Goal: Obtain resource: Download file/media

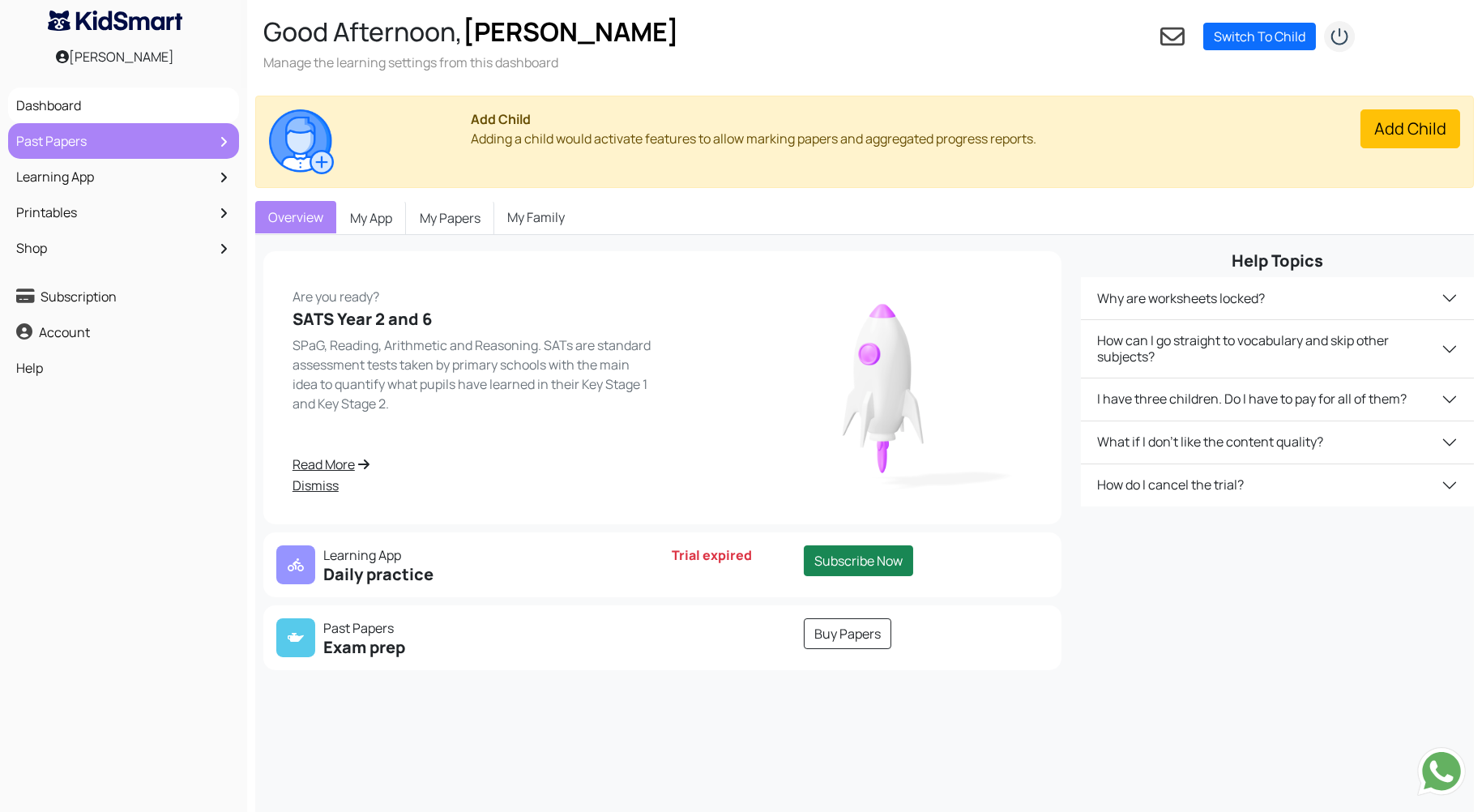
click at [169, 136] on link "Past Papers" at bounding box center [123, 141] width 223 height 28
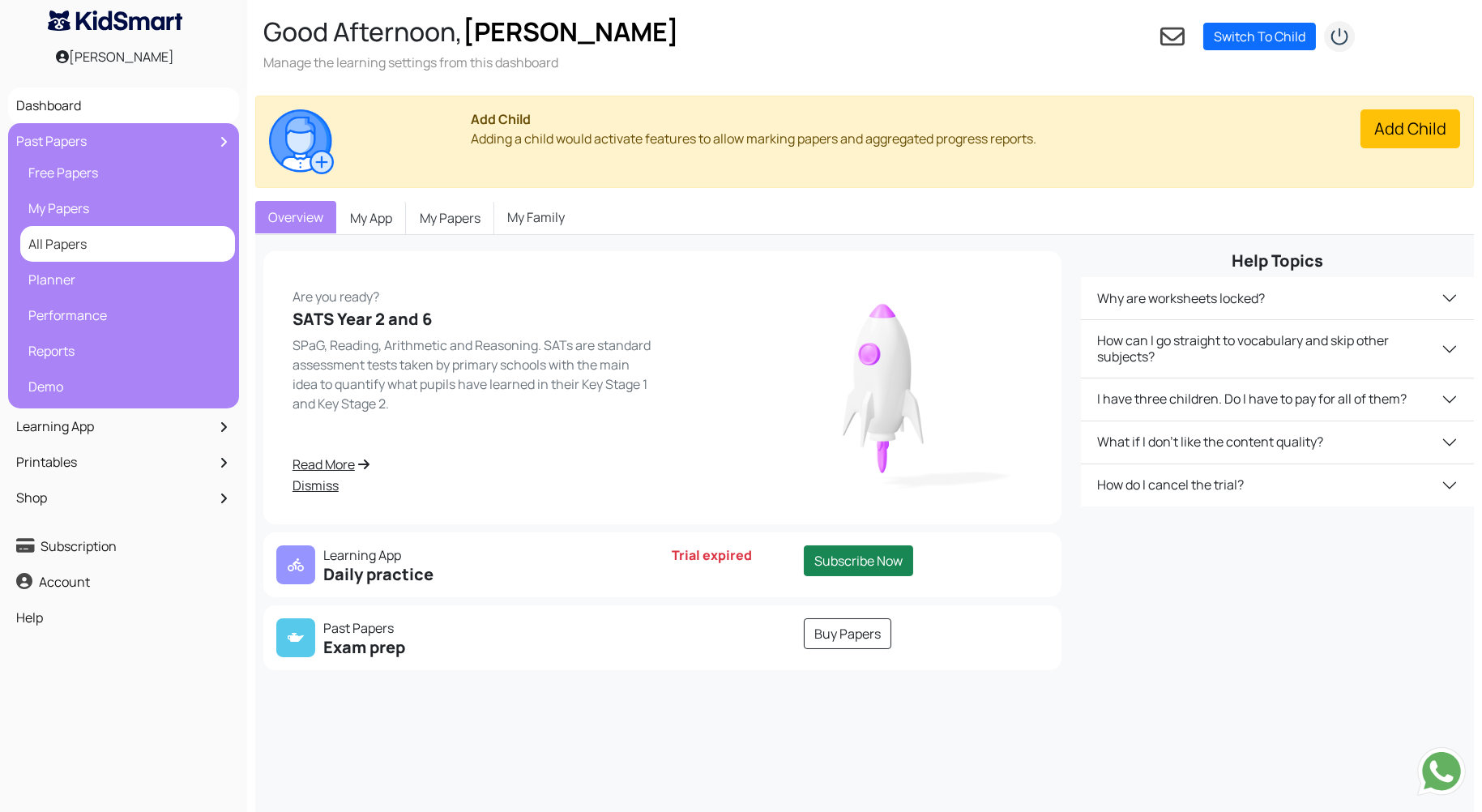
click at [69, 249] on link "All Papers" at bounding box center [128, 244] width 207 height 28
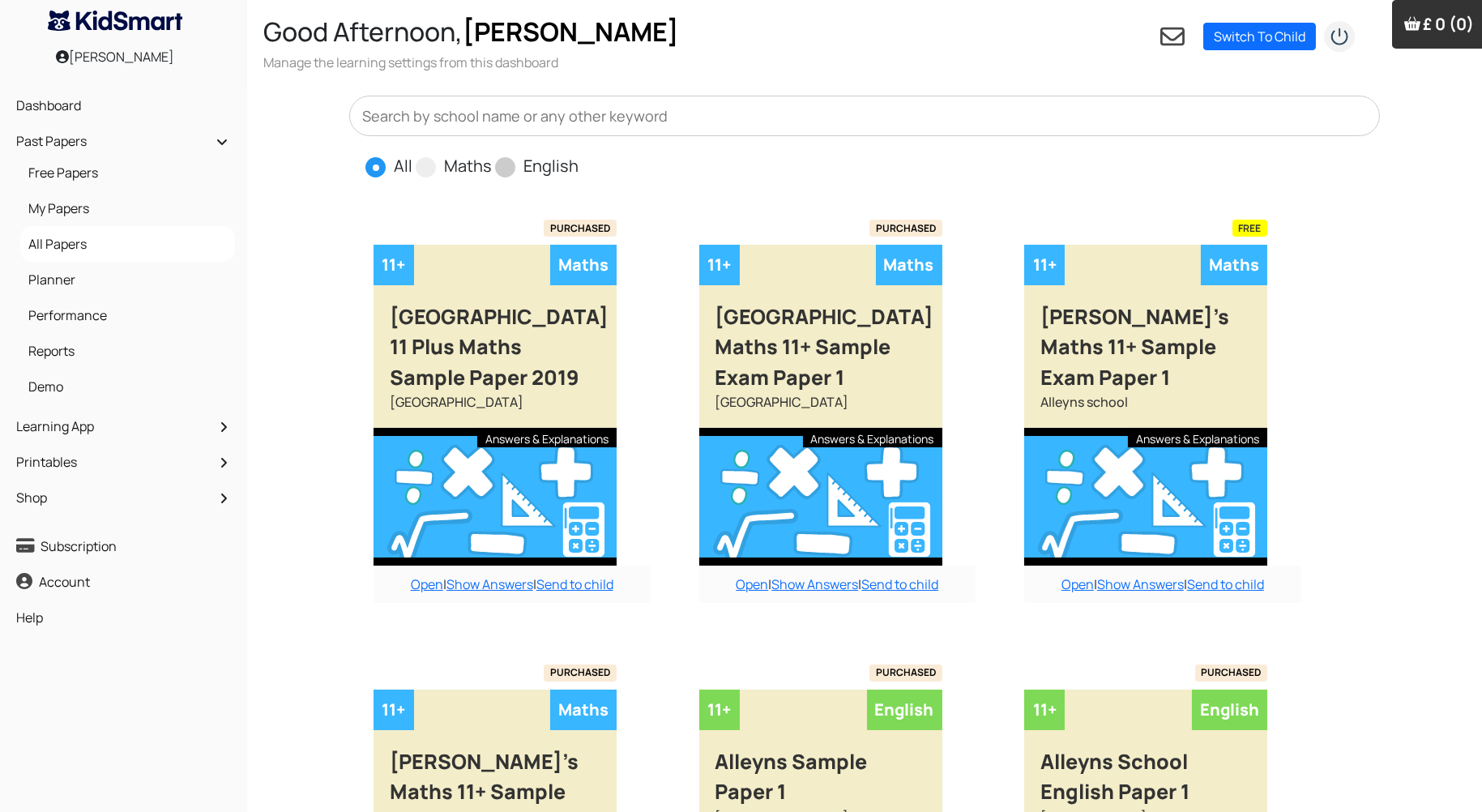
click at [509, 168] on span at bounding box center [505, 167] width 20 height 20
click at [578, 164] on input "English" at bounding box center [583, 159] width 10 height 10
radio input "true"
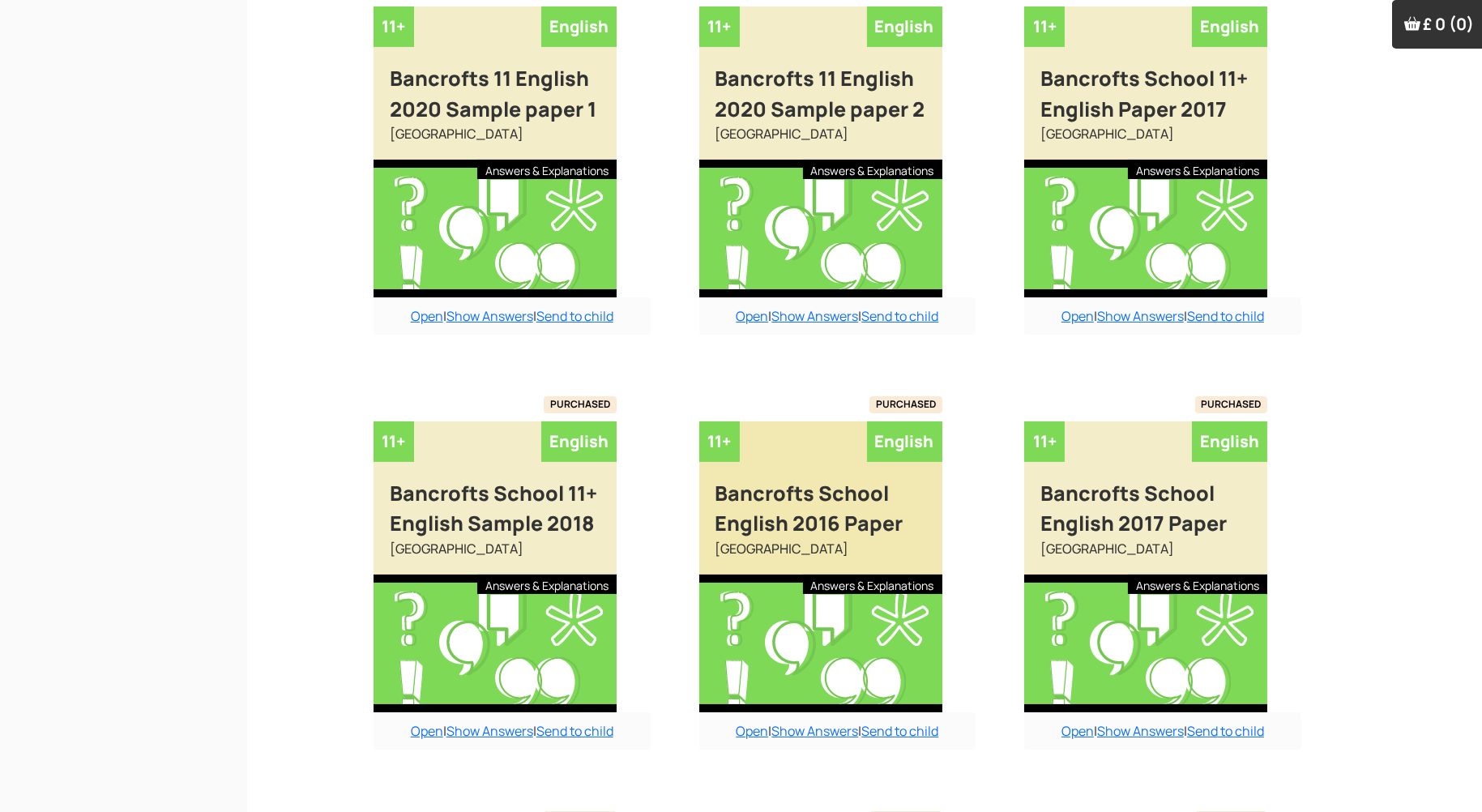
scroll to position [736, 0]
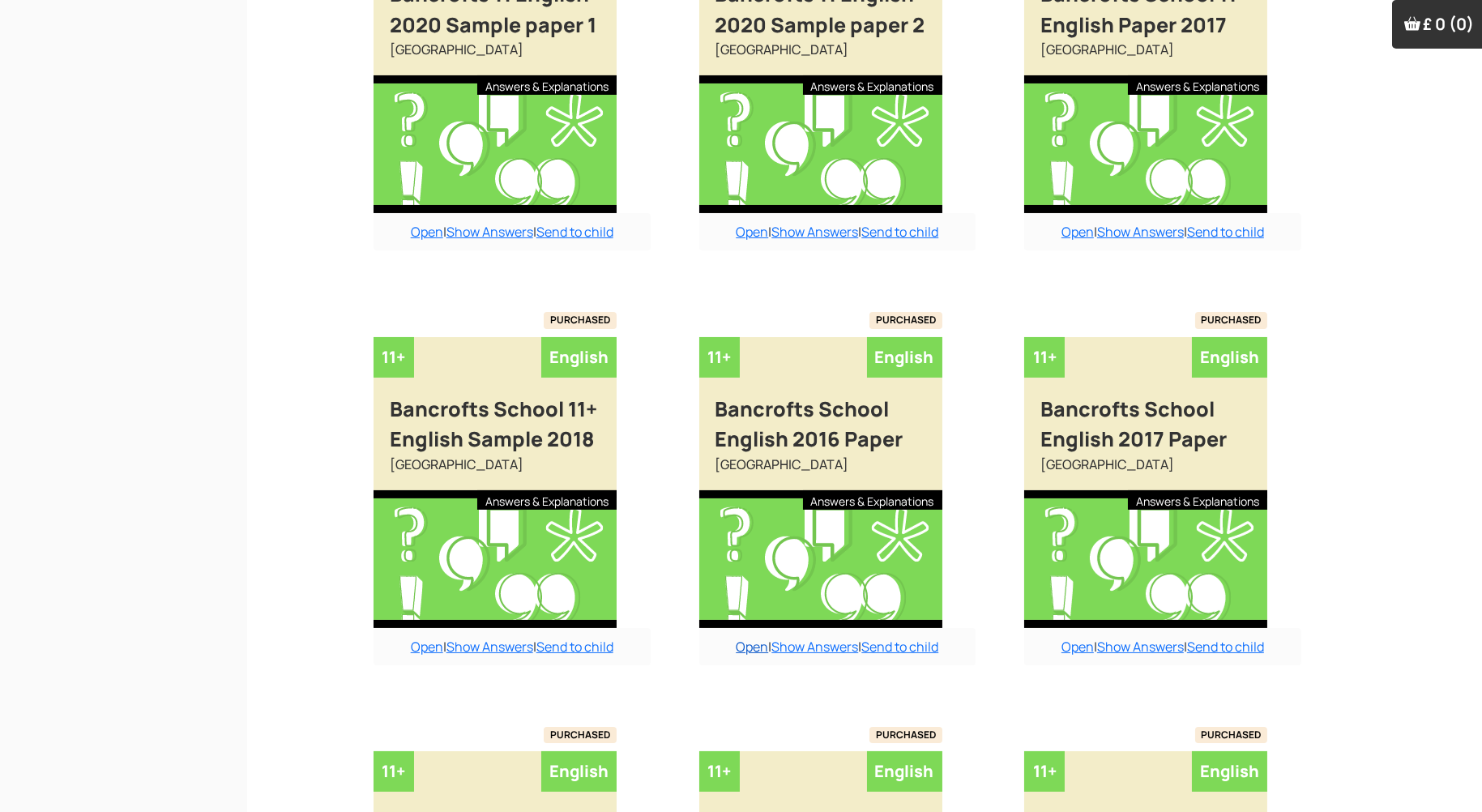
click at [741, 654] on link "Open" at bounding box center [751, 646] width 32 height 18
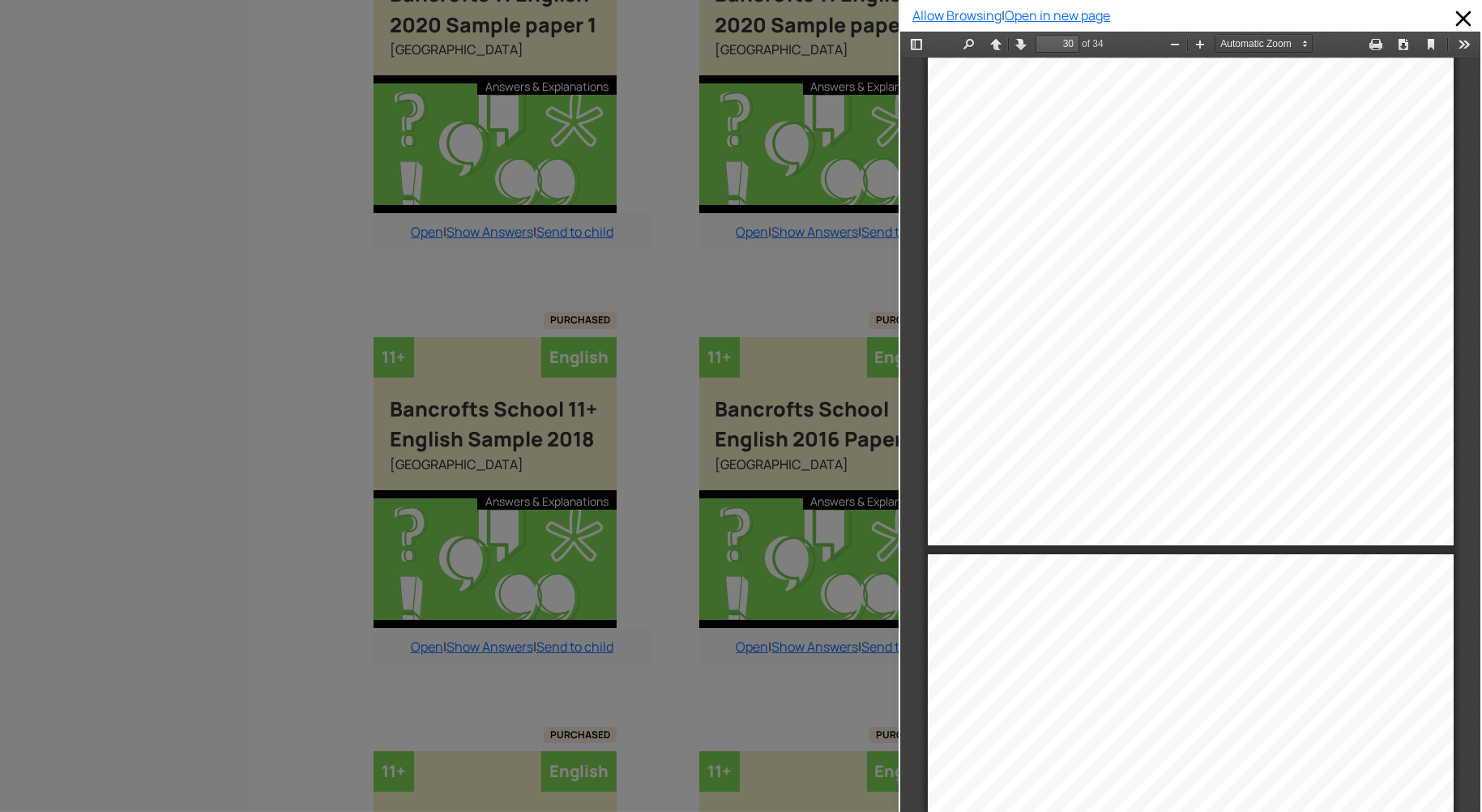
scroll to position [22104, 0]
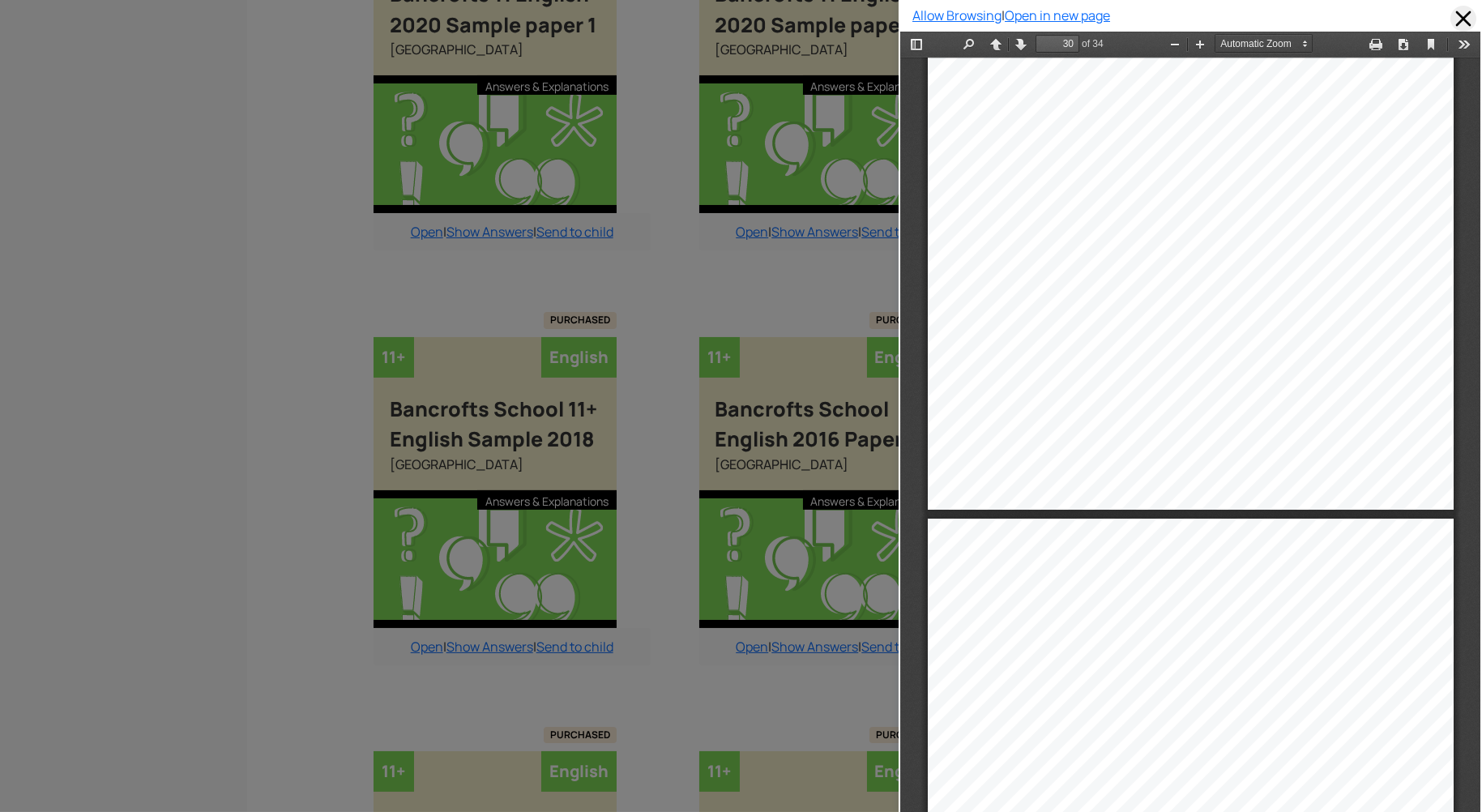
click at [1455, 17] on span at bounding box center [1464, 18] width 26 height 26
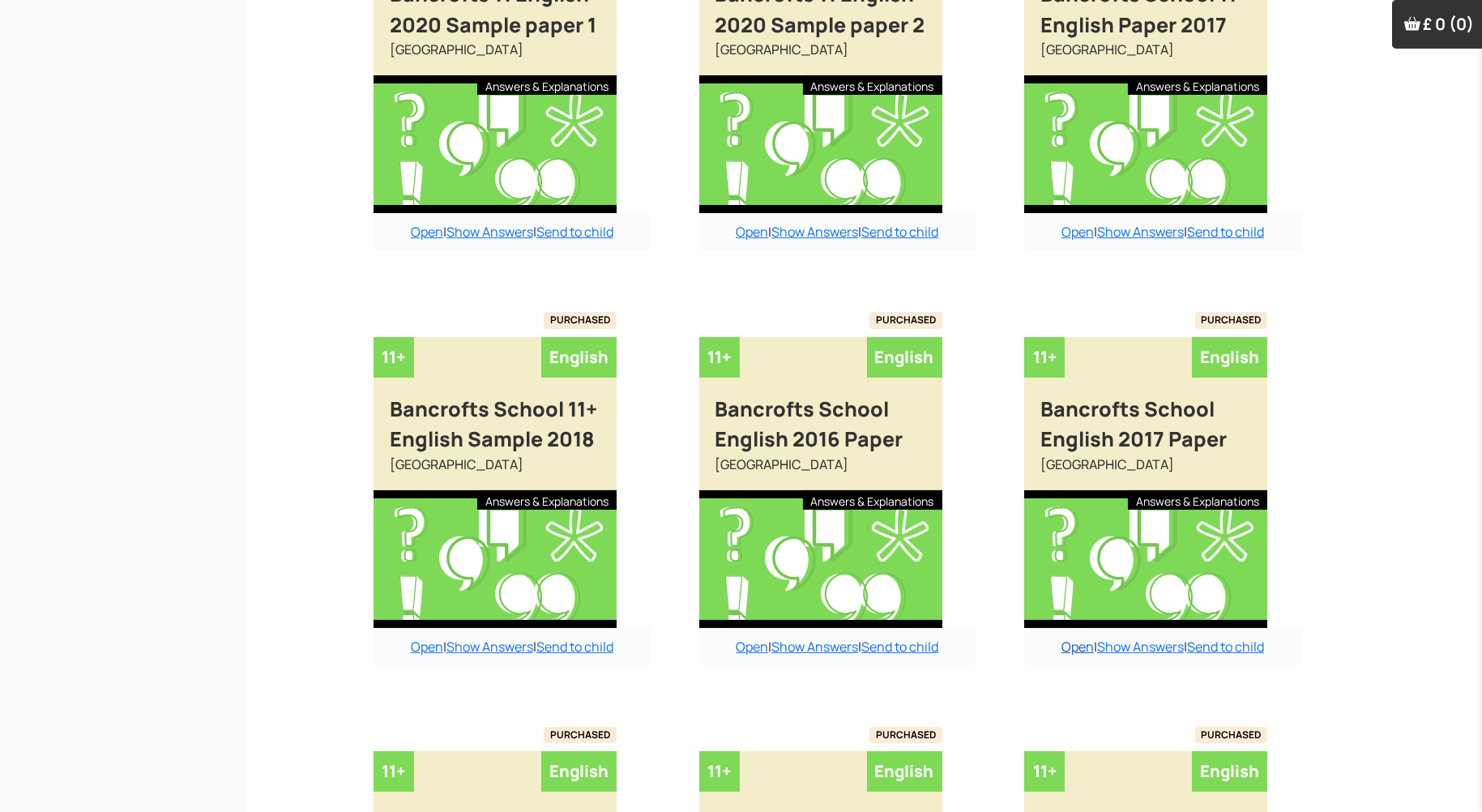
click at [1068, 643] on link "Open" at bounding box center [1077, 646] width 32 height 18
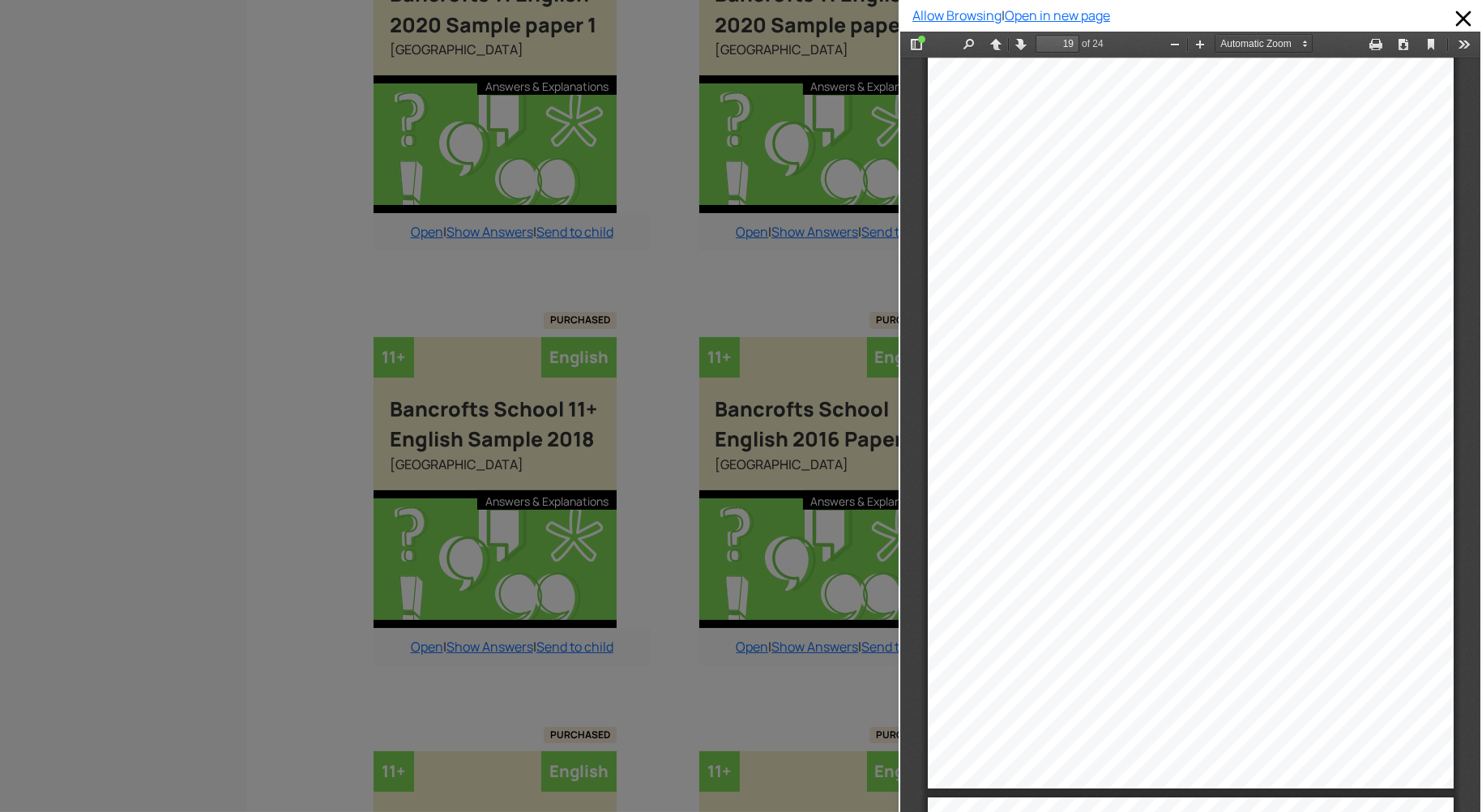
scroll to position [13515, 0]
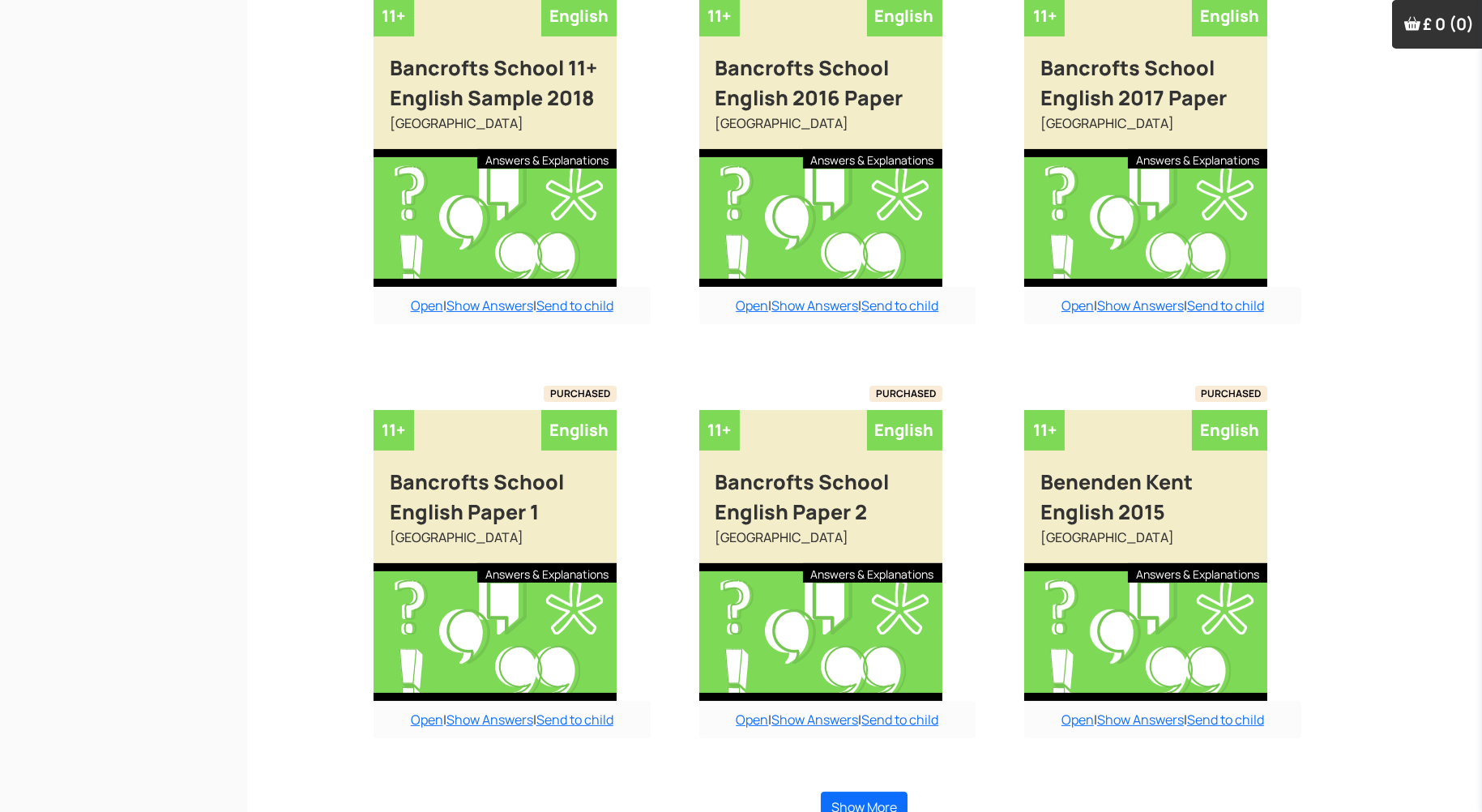
scroll to position [1103, 0]
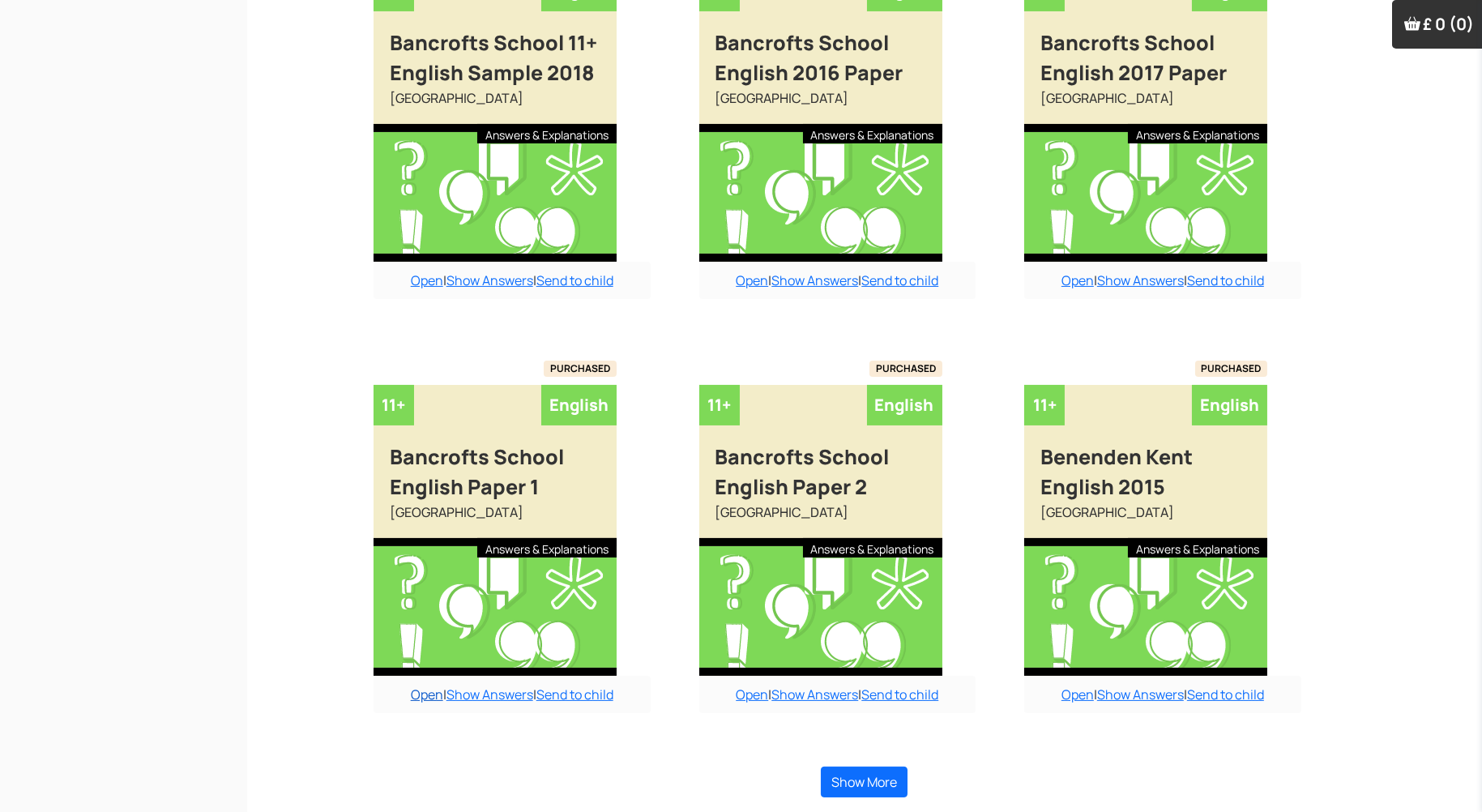
click at [417, 696] on link "Open" at bounding box center [427, 694] width 32 height 18
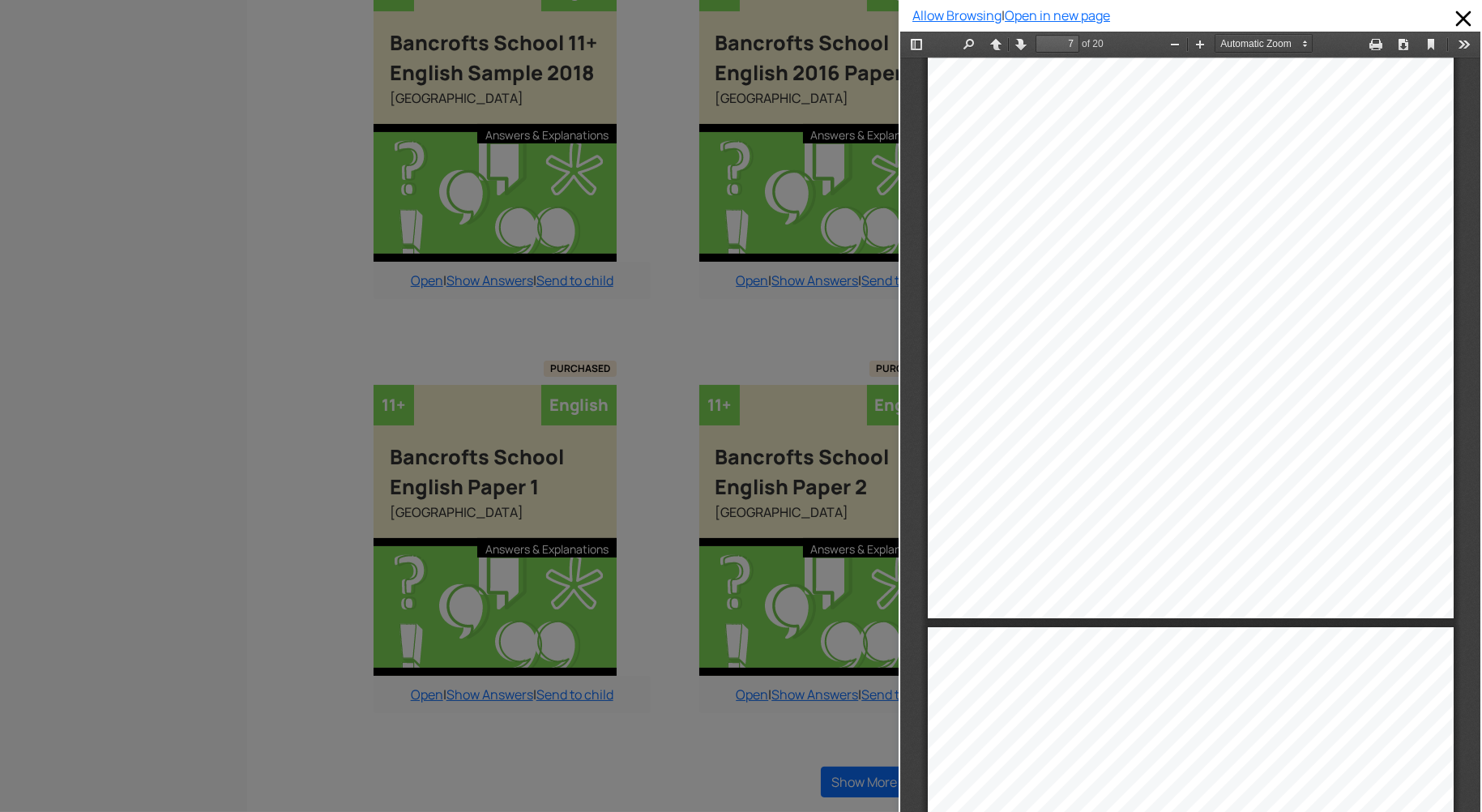
scroll to position [4710, 0]
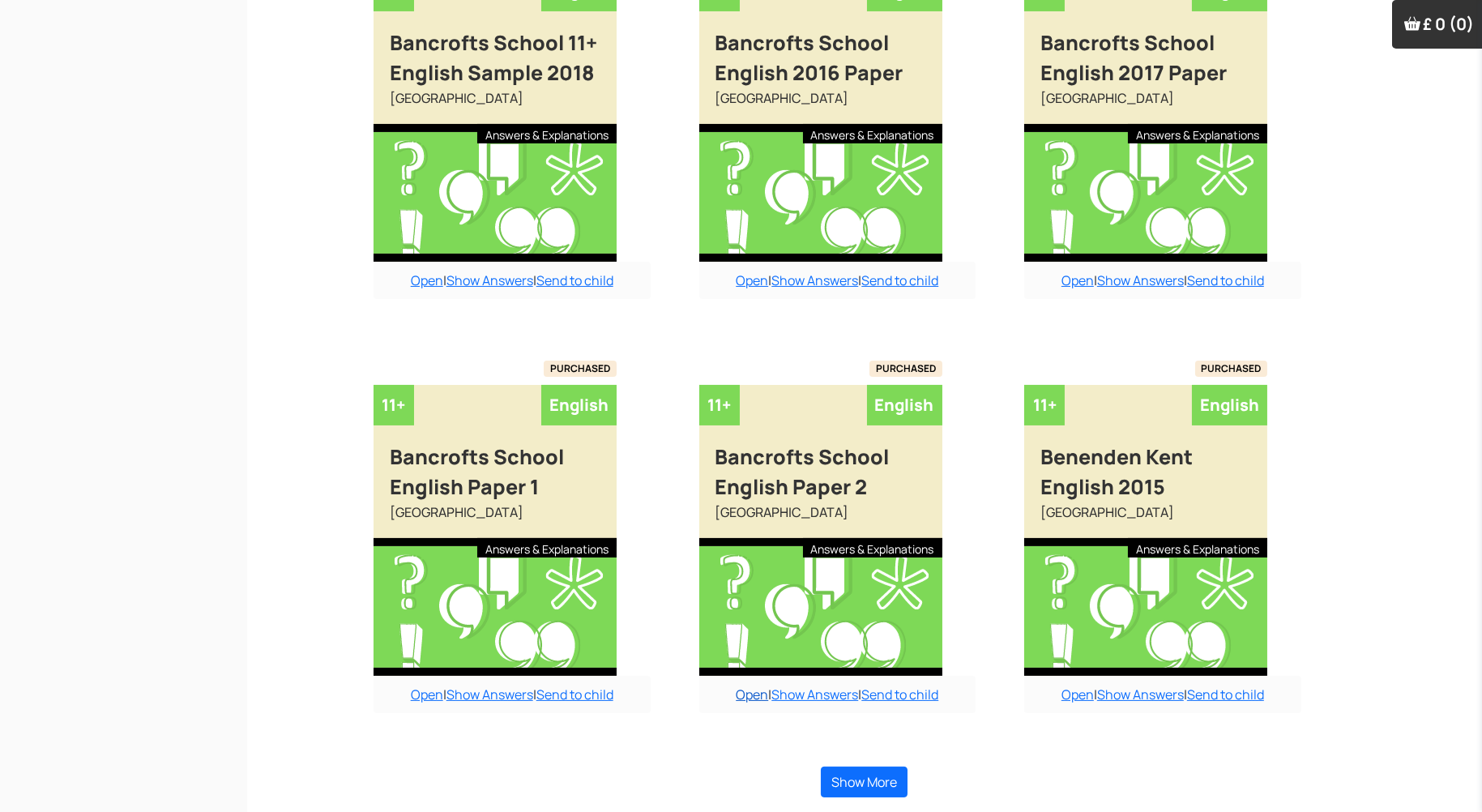
click at [751, 697] on link "Open" at bounding box center [751, 694] width 32 height 18
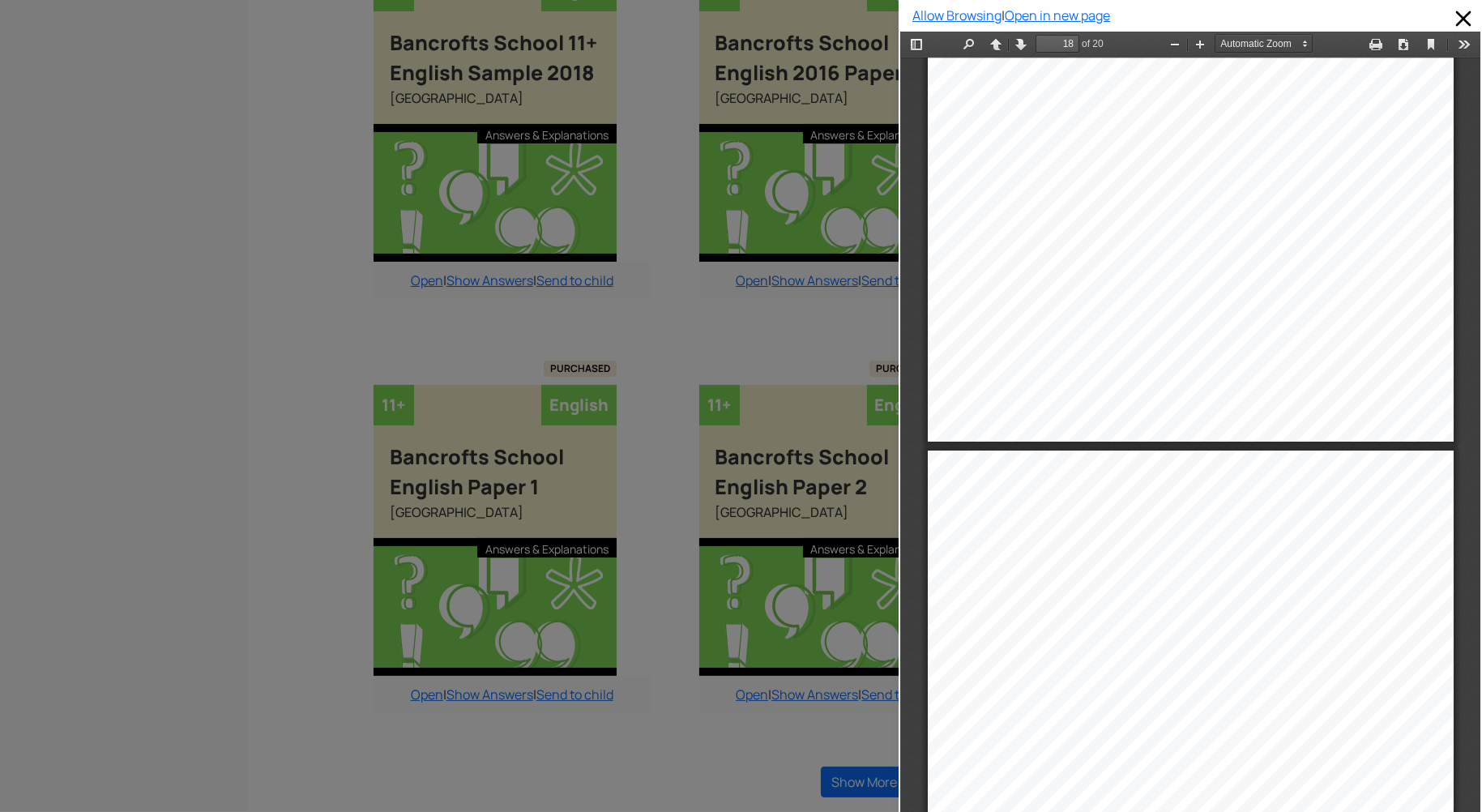
scroll to position [12393, 0]
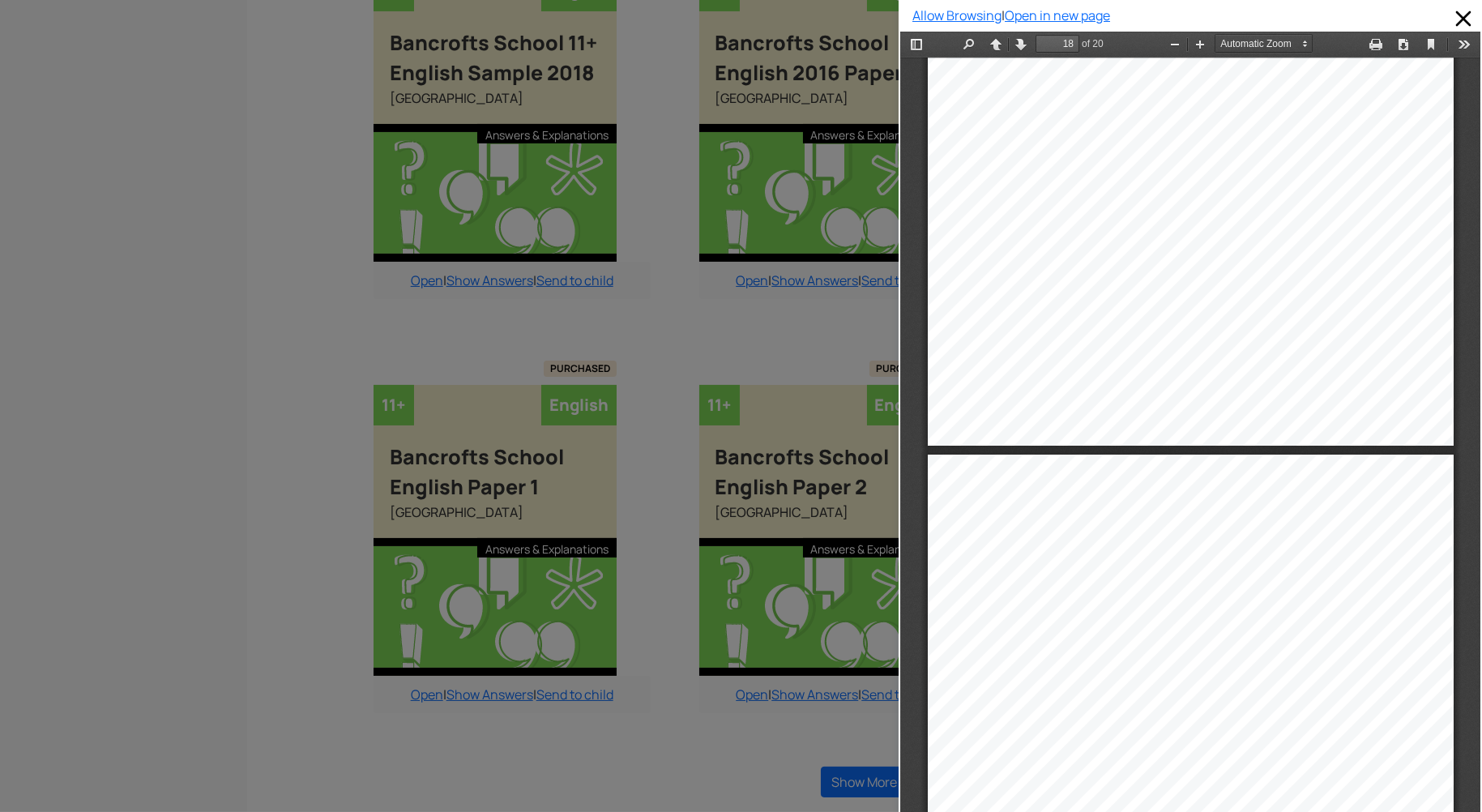
drag, startPoint x: 668, startPoint y: 763, endPoint x: 688, endPoint y: 761, distance: 20.1
click at [669, 762] on div at bounding box center [449, 406] width 899 height 812
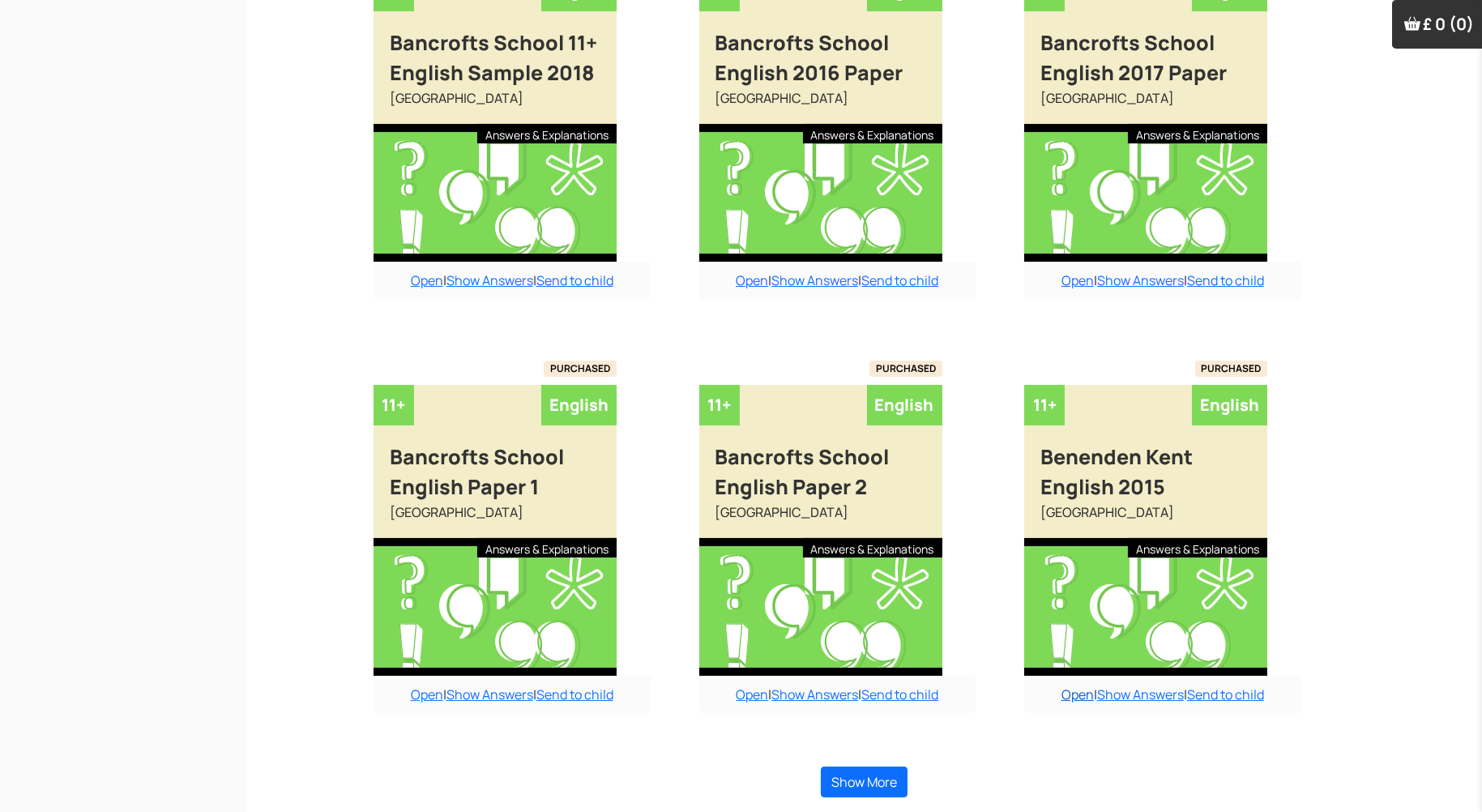
click at [1078, 698] on link "Open" at bounding box center [1077, 694] width 32 height 18
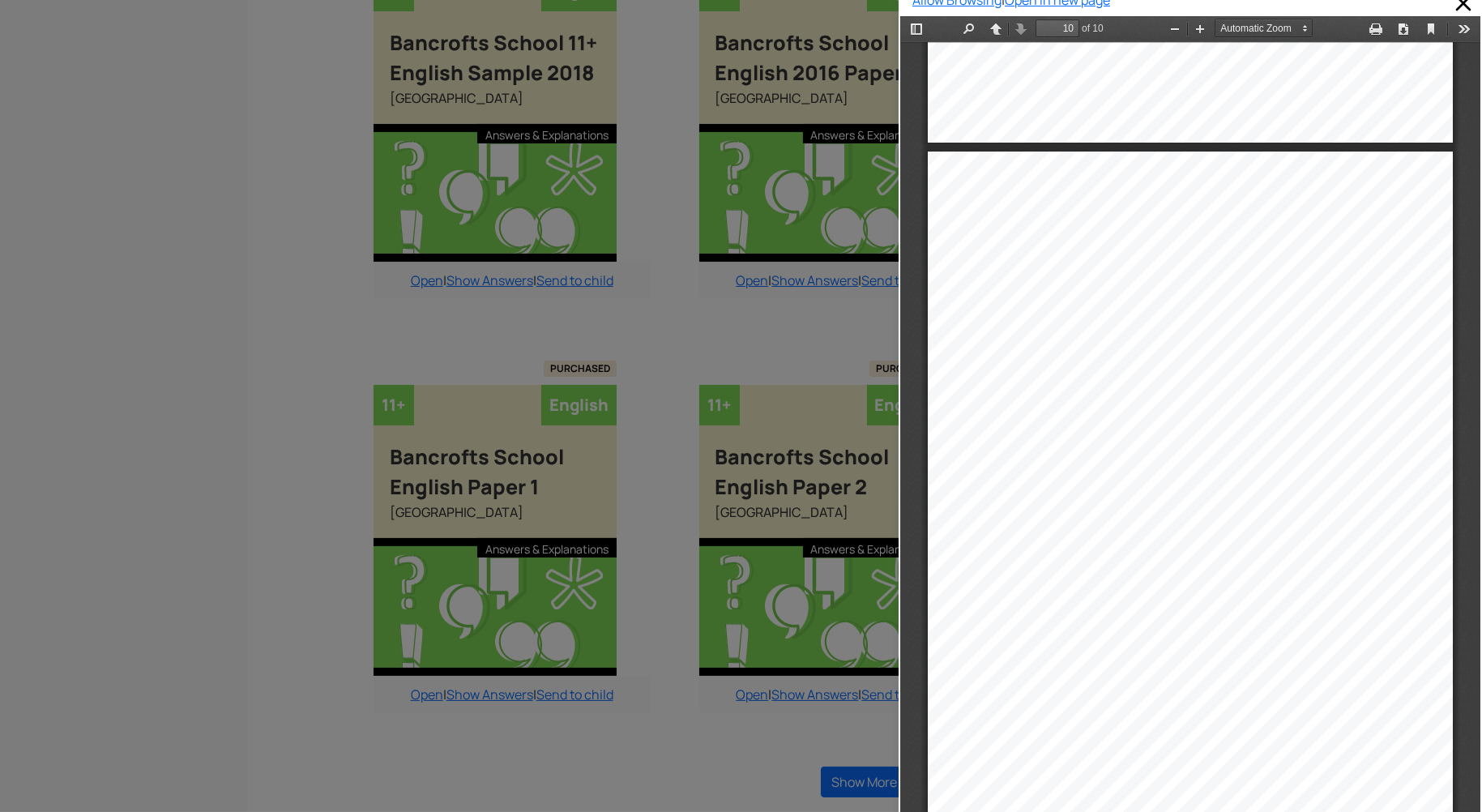
scroll to position [30, 0]
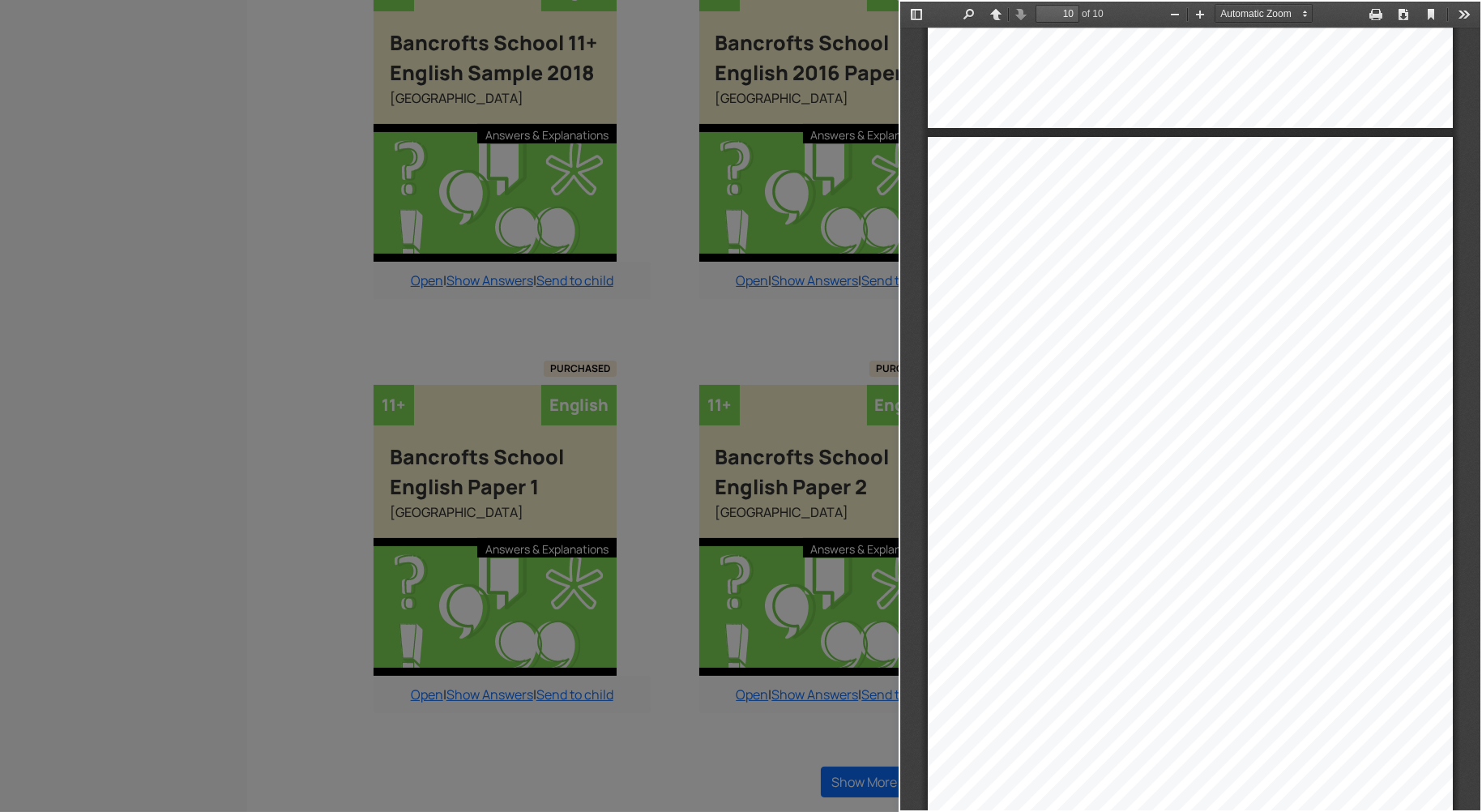
click at [212, 690] on div at bounding box center [449, 406] width 899 height 812
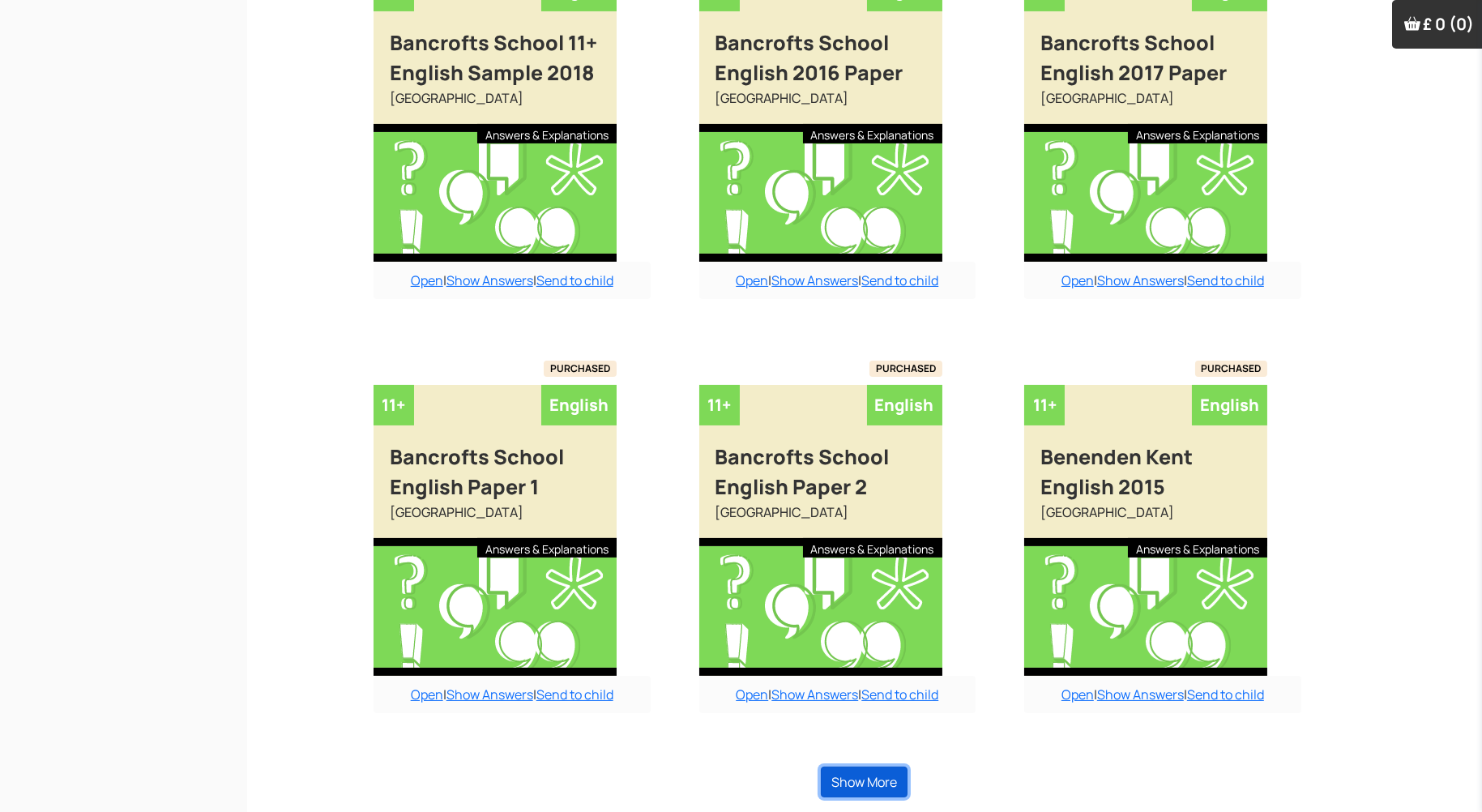
click at [834, 772] on button "Show More" at bounding box center [865, 782] width 87 height 30
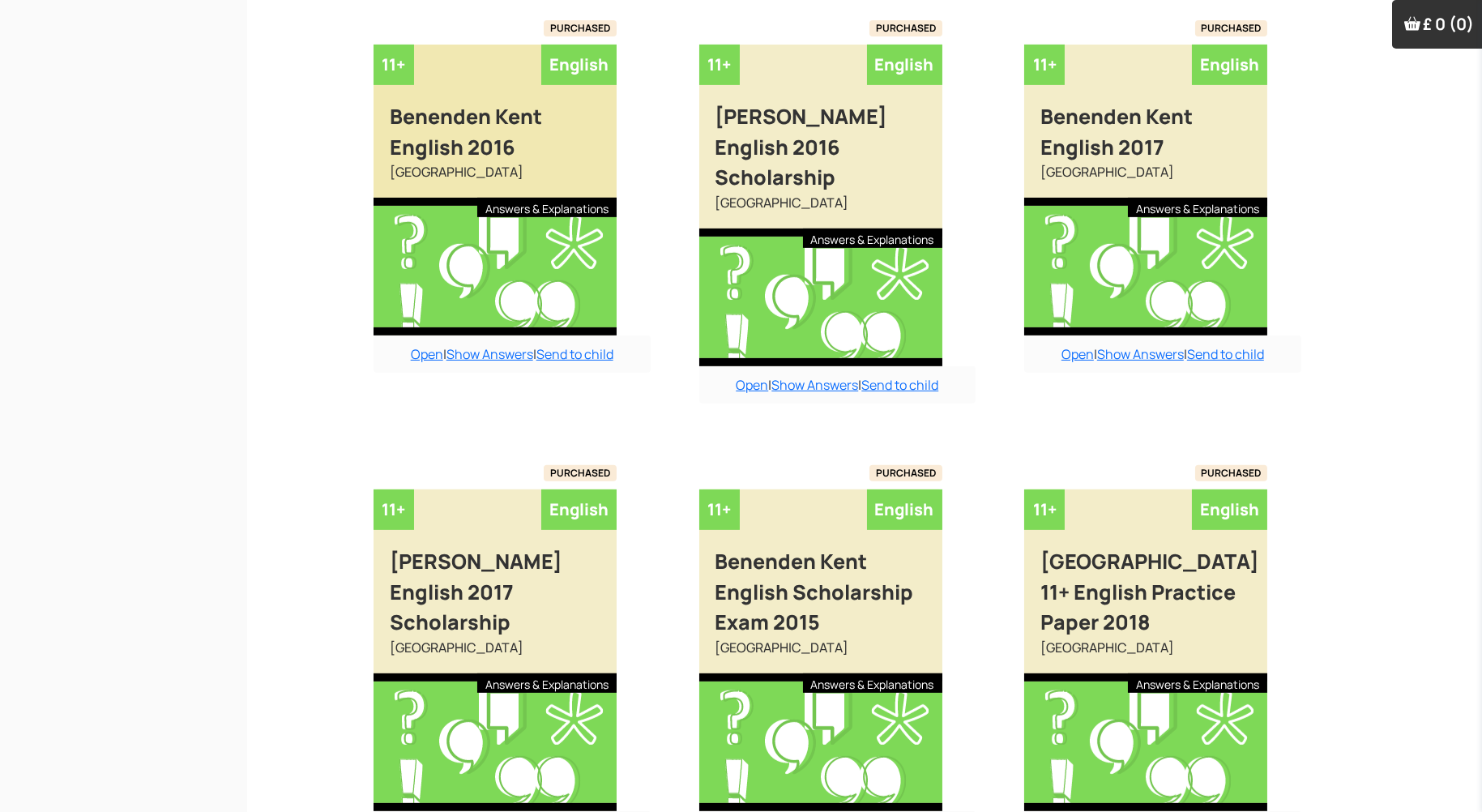
scroll to position [1839, 0]
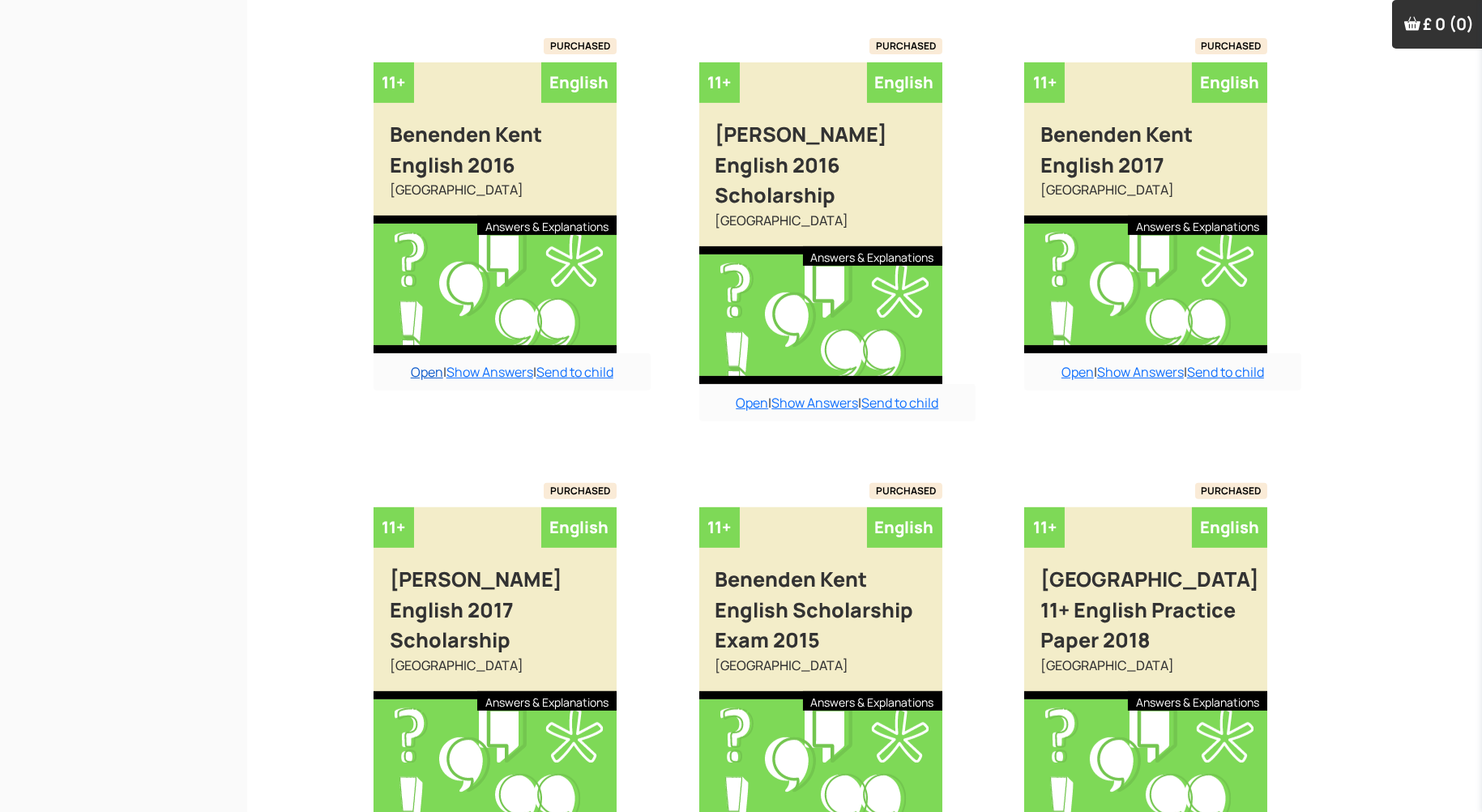
click at [420, 370] on link "Open" at bounding box center [427, 371] width 32 height 18
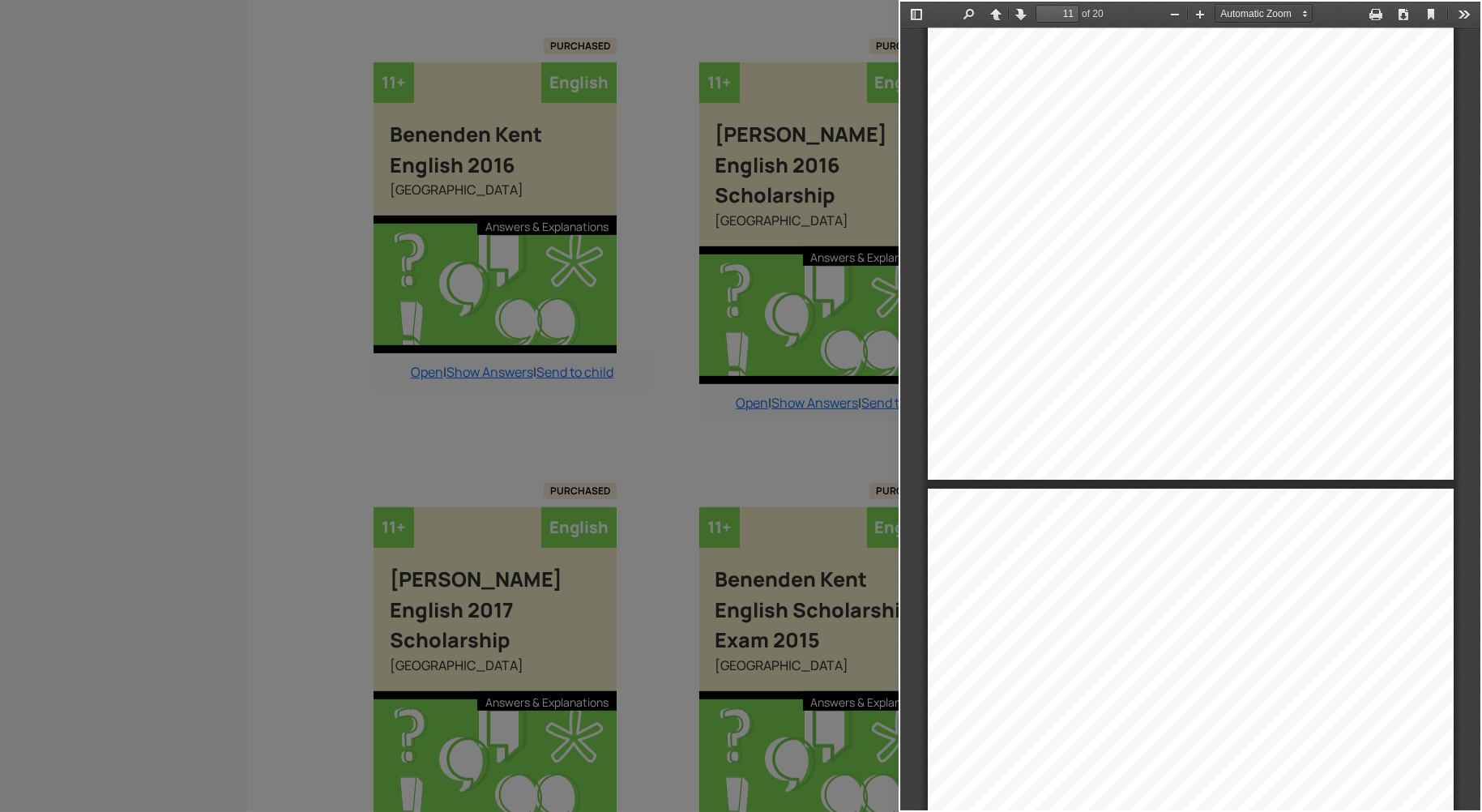
scroll to position [7164, 0]
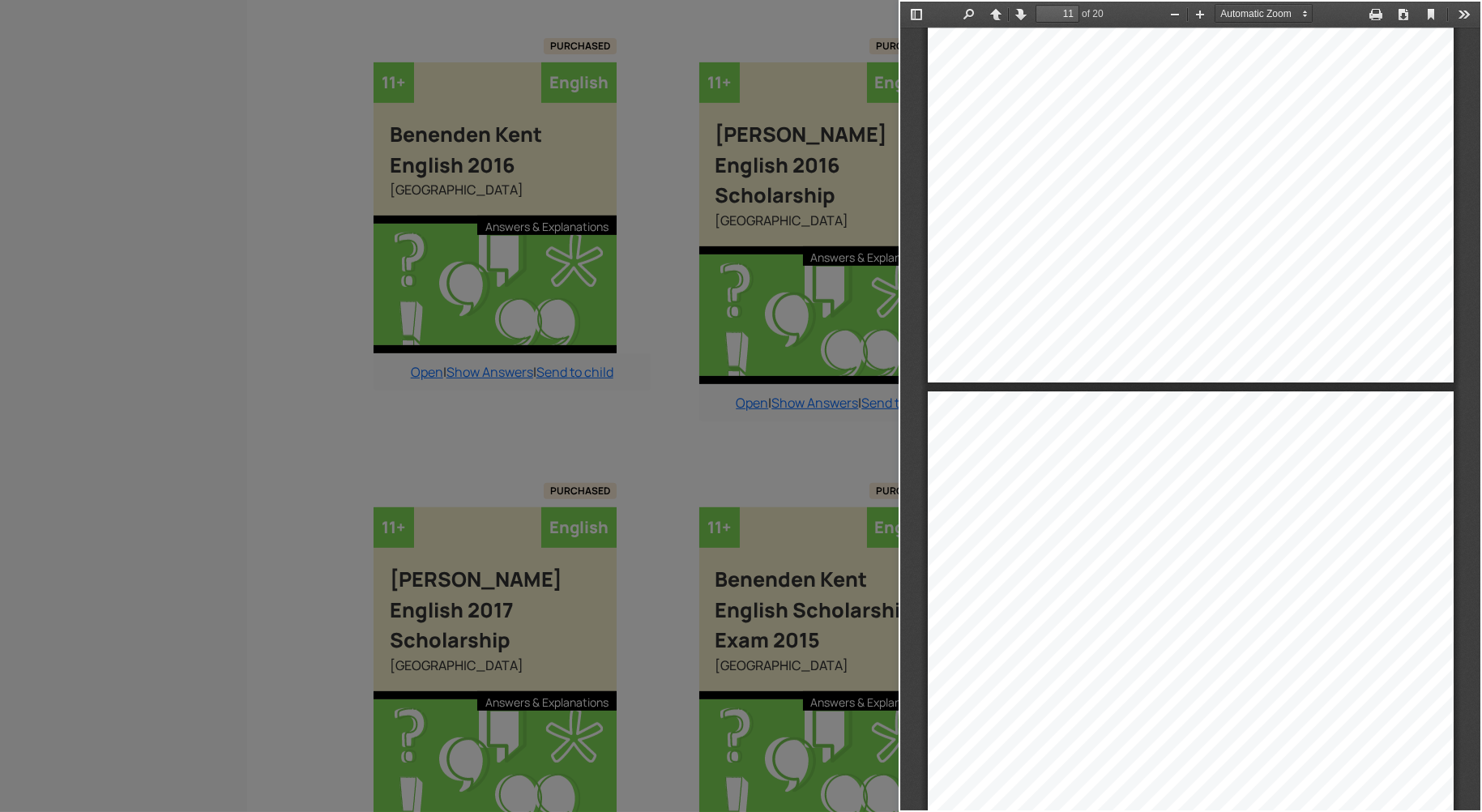
click at [270, 515] on div at bounding box center [449, 406] width 899 height 812
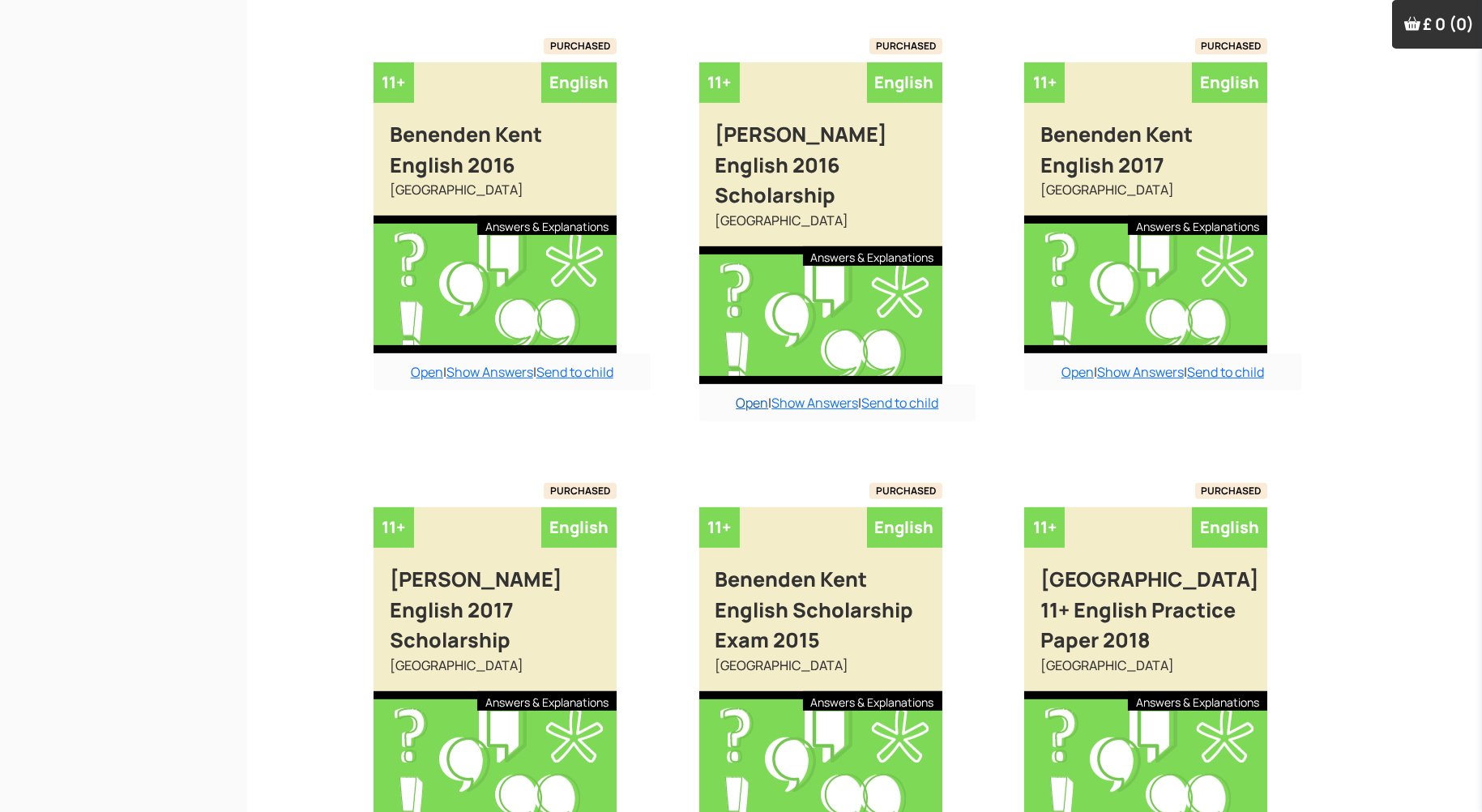
click at [749, 395] on link "Open" at bounding box center [751, 402] width 32 height 18
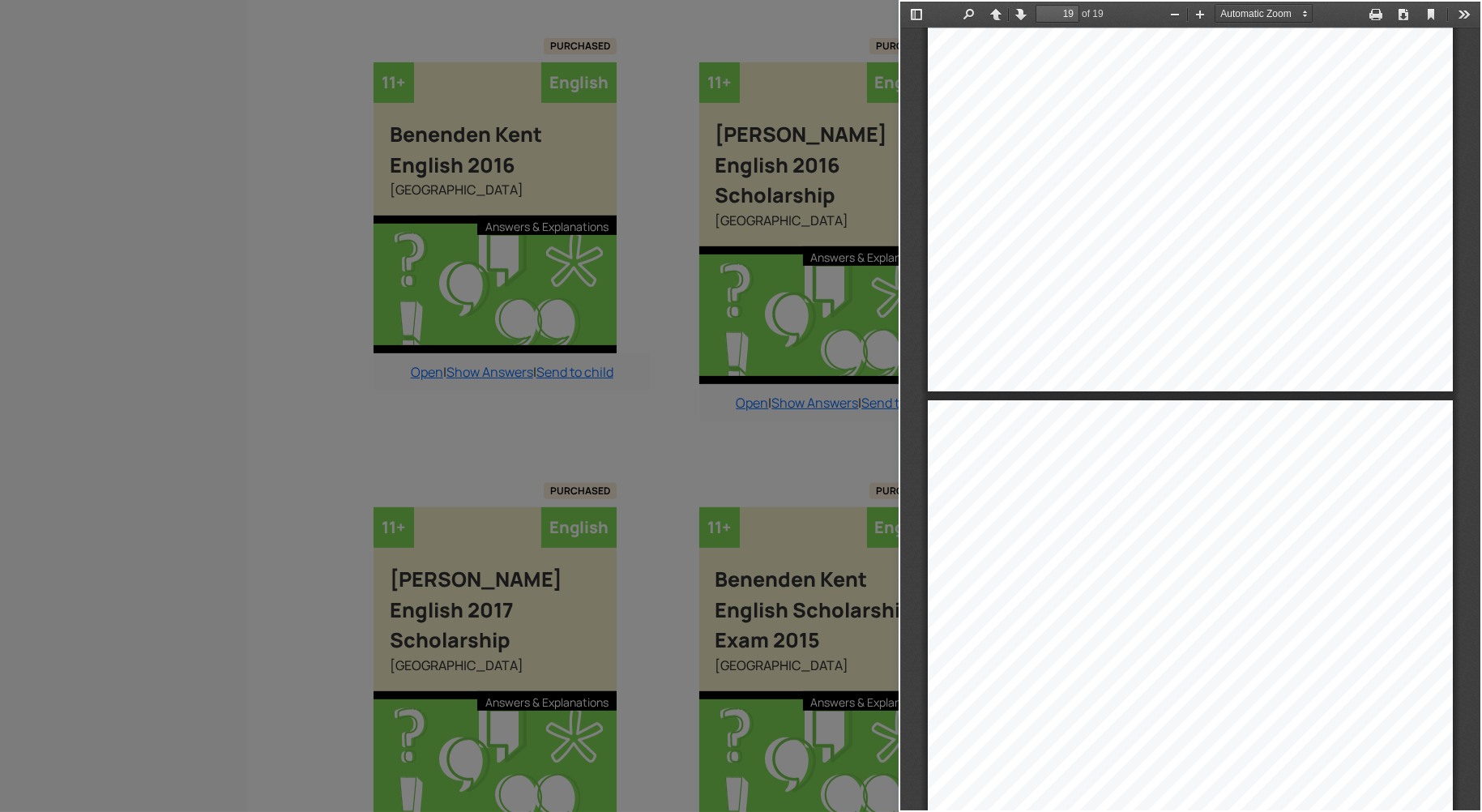
scroll to position [12235, 0]
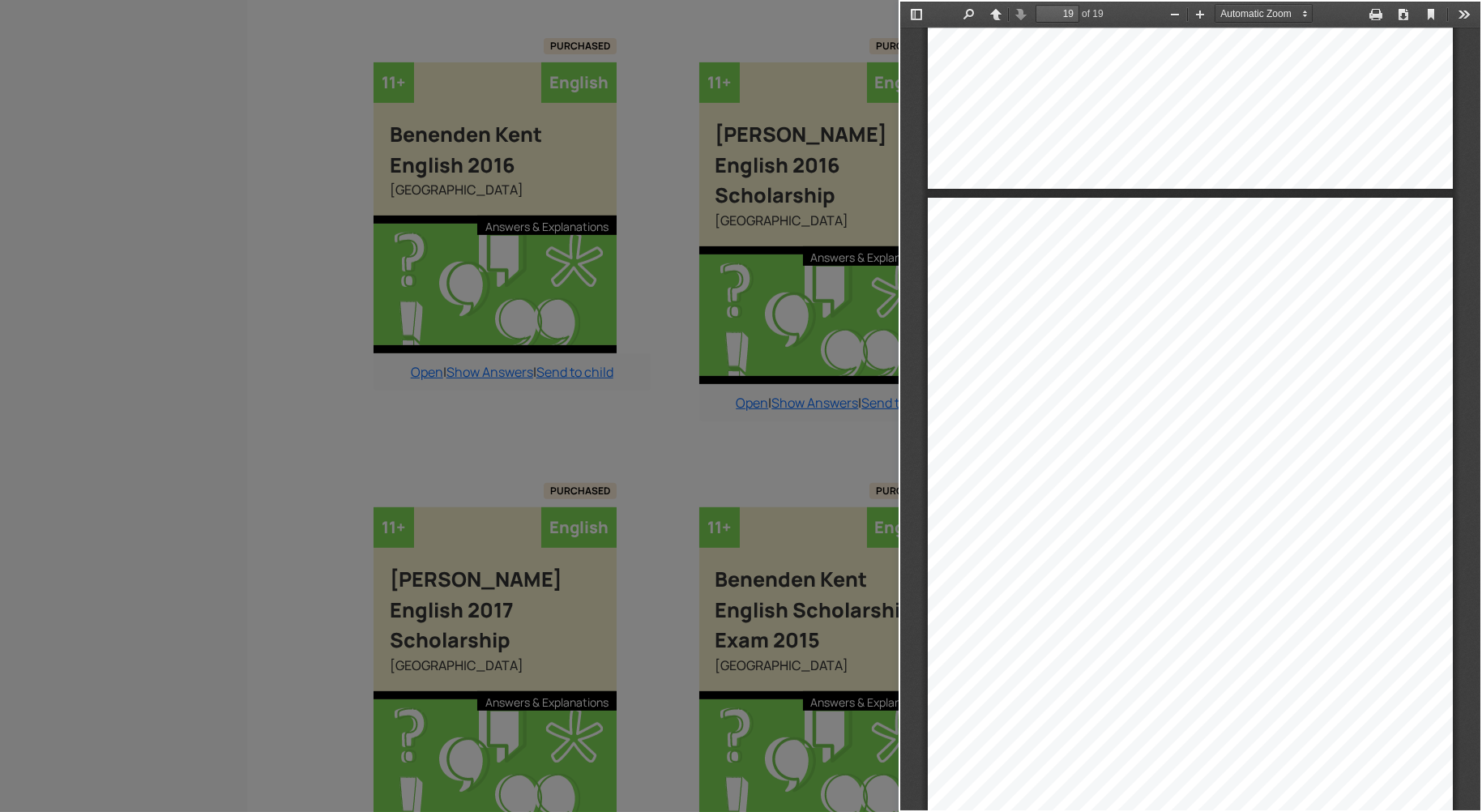
click at [122, 515] on div at bounding box center [449, 406] width 899 height 812
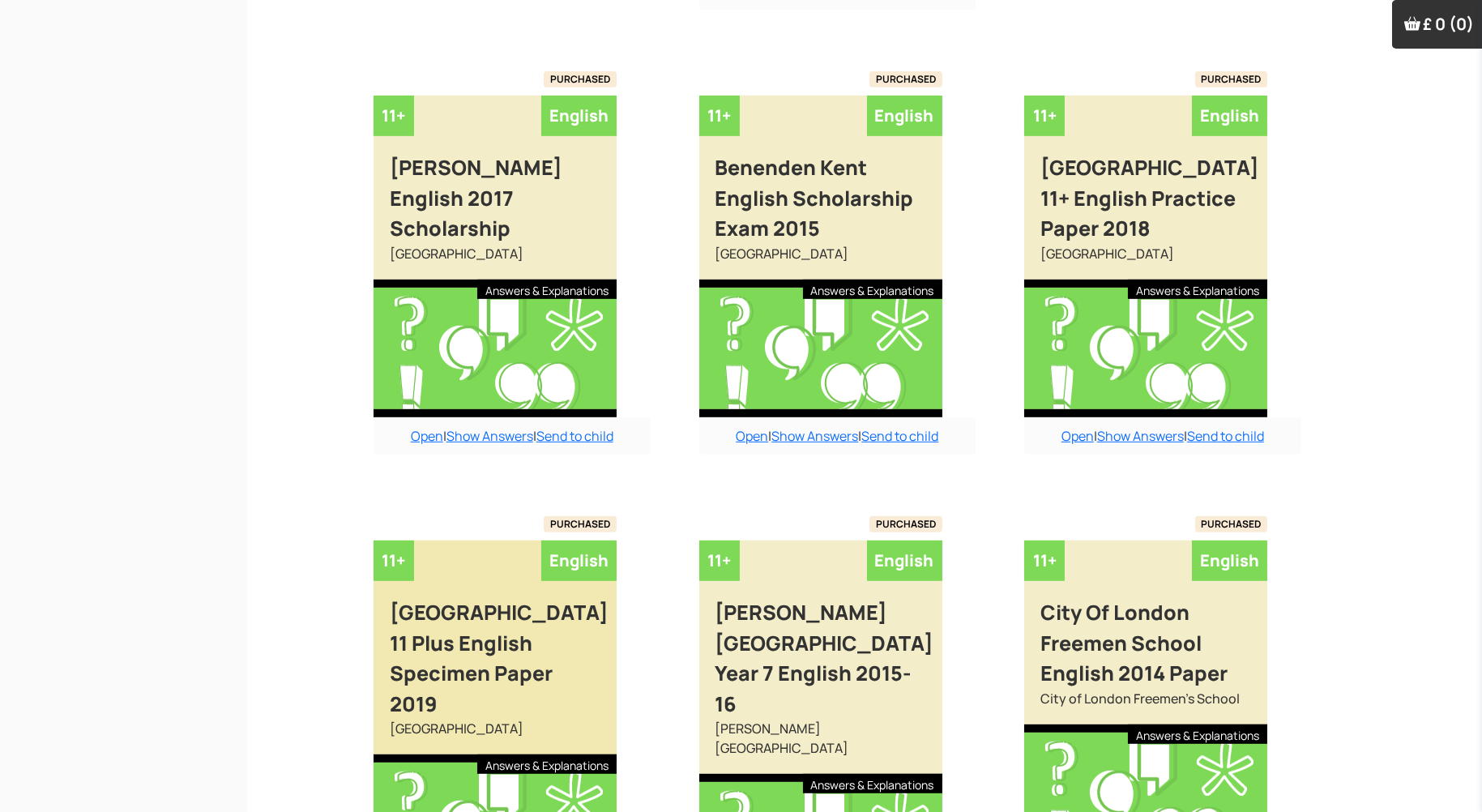
scroll to position [2282, 0]
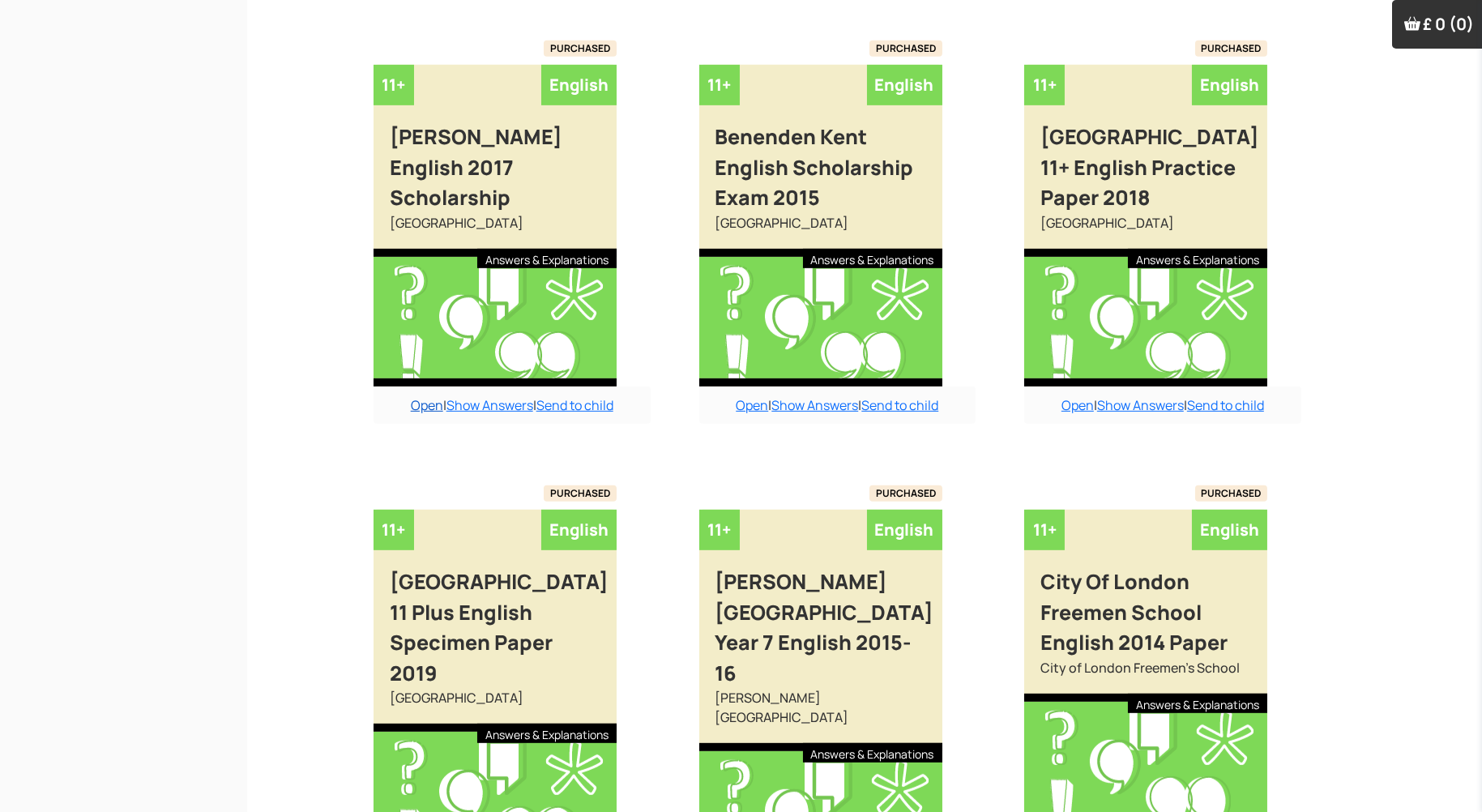
click at [413, 398] on link "Open" at bounding box center [427, 405] width 32 height 18
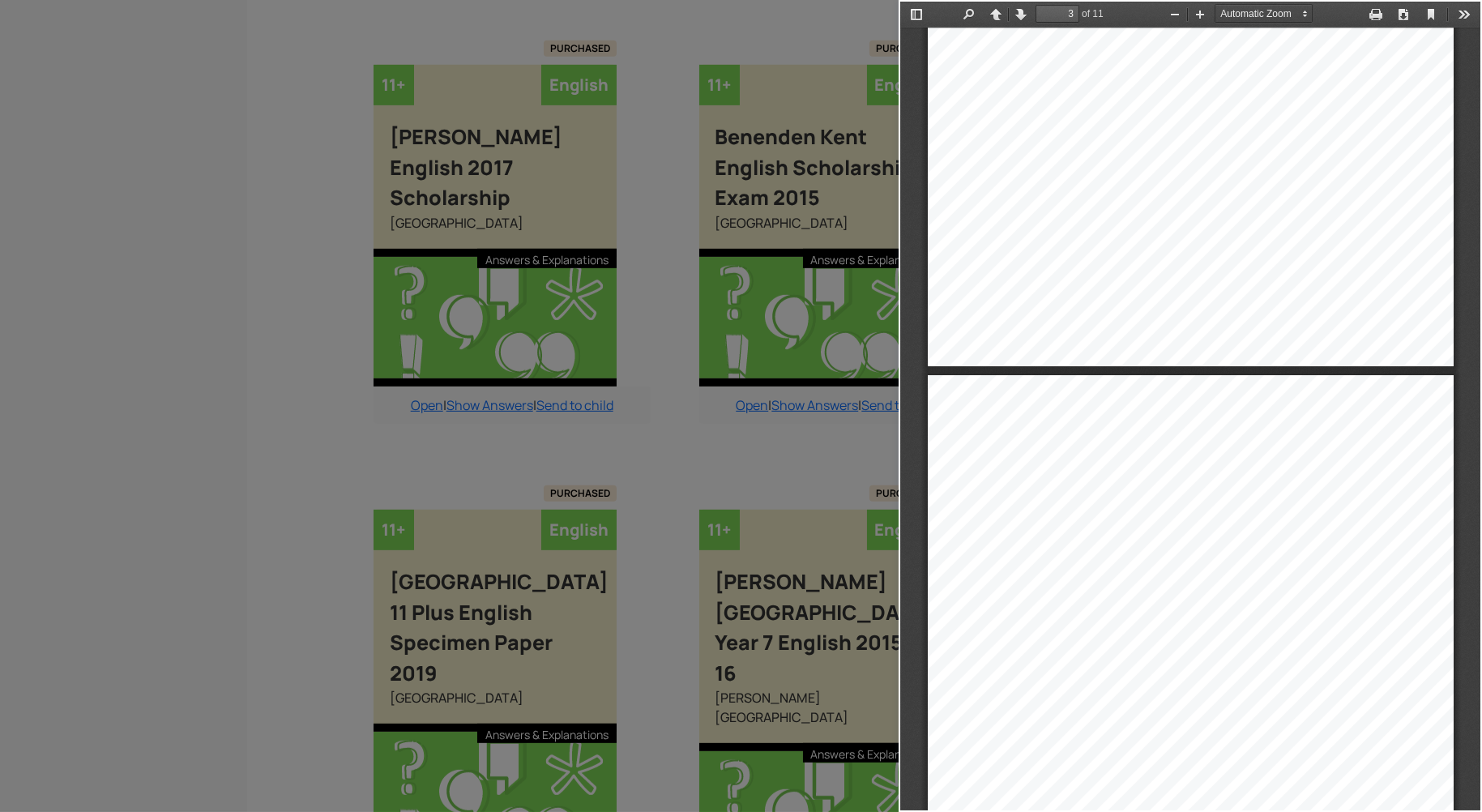
scroll to position [1218, 0]
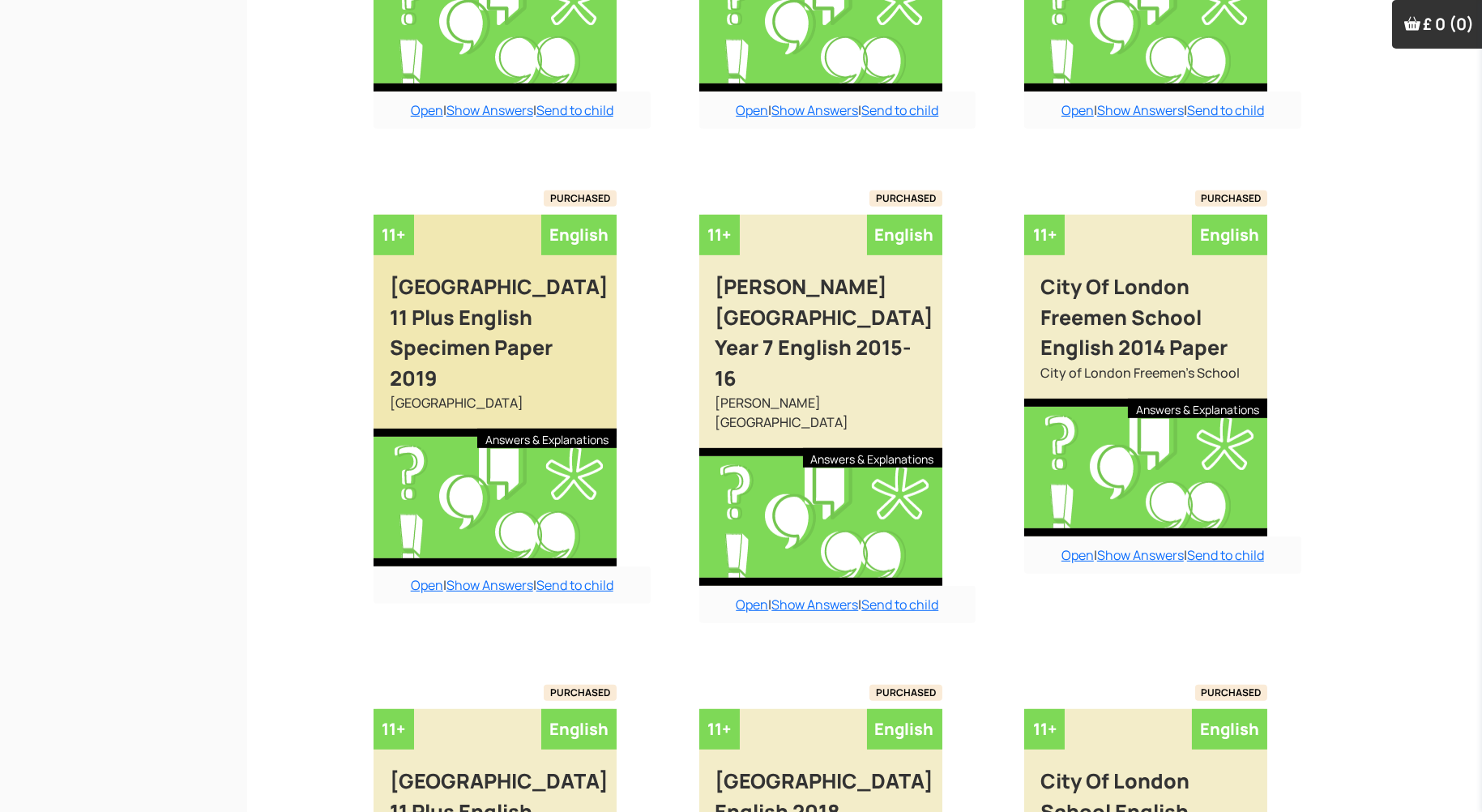
scroll to position [2649, 0]
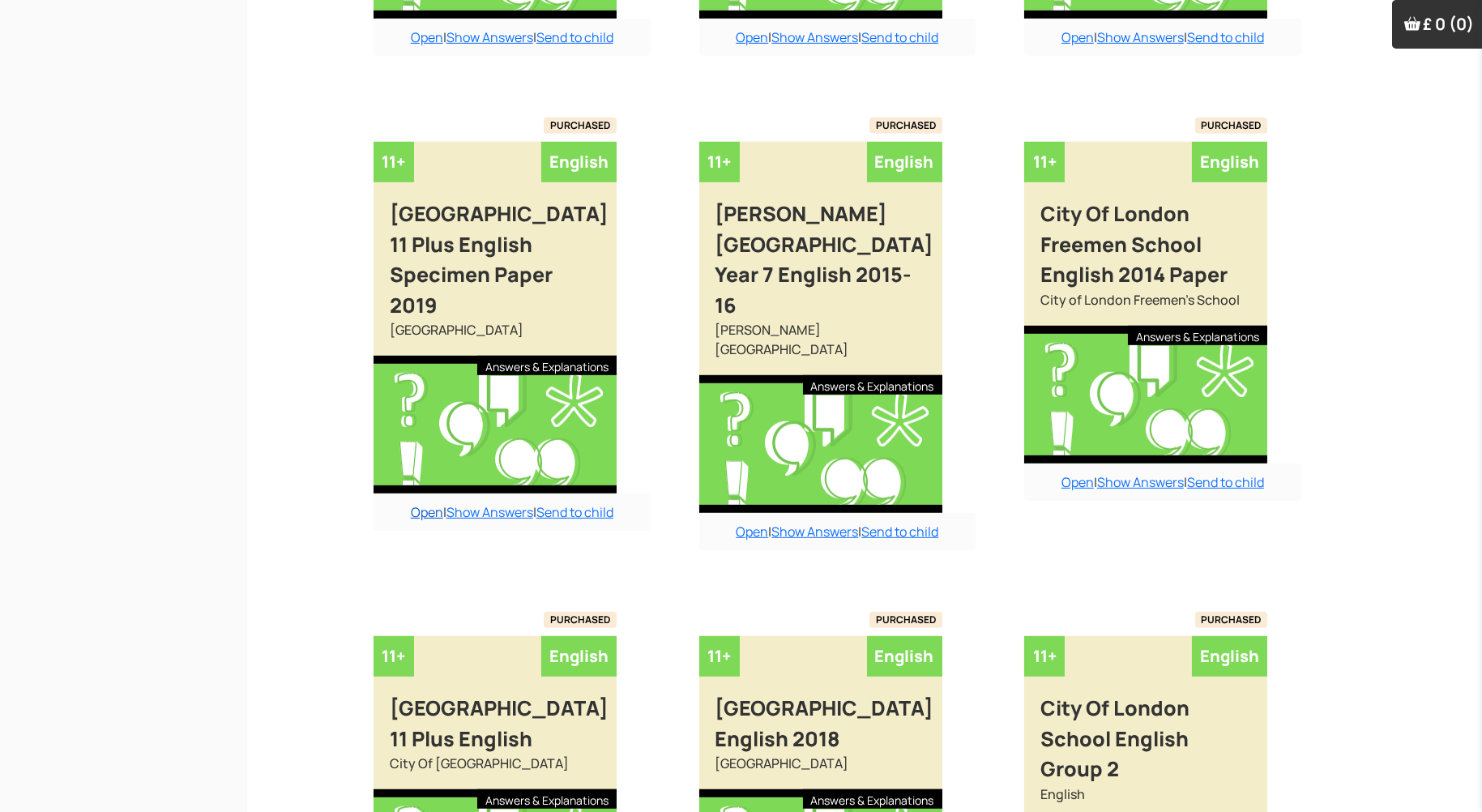
click at [425, 515] on link "Open" at bounding box center [427, 512] width 32 height 18
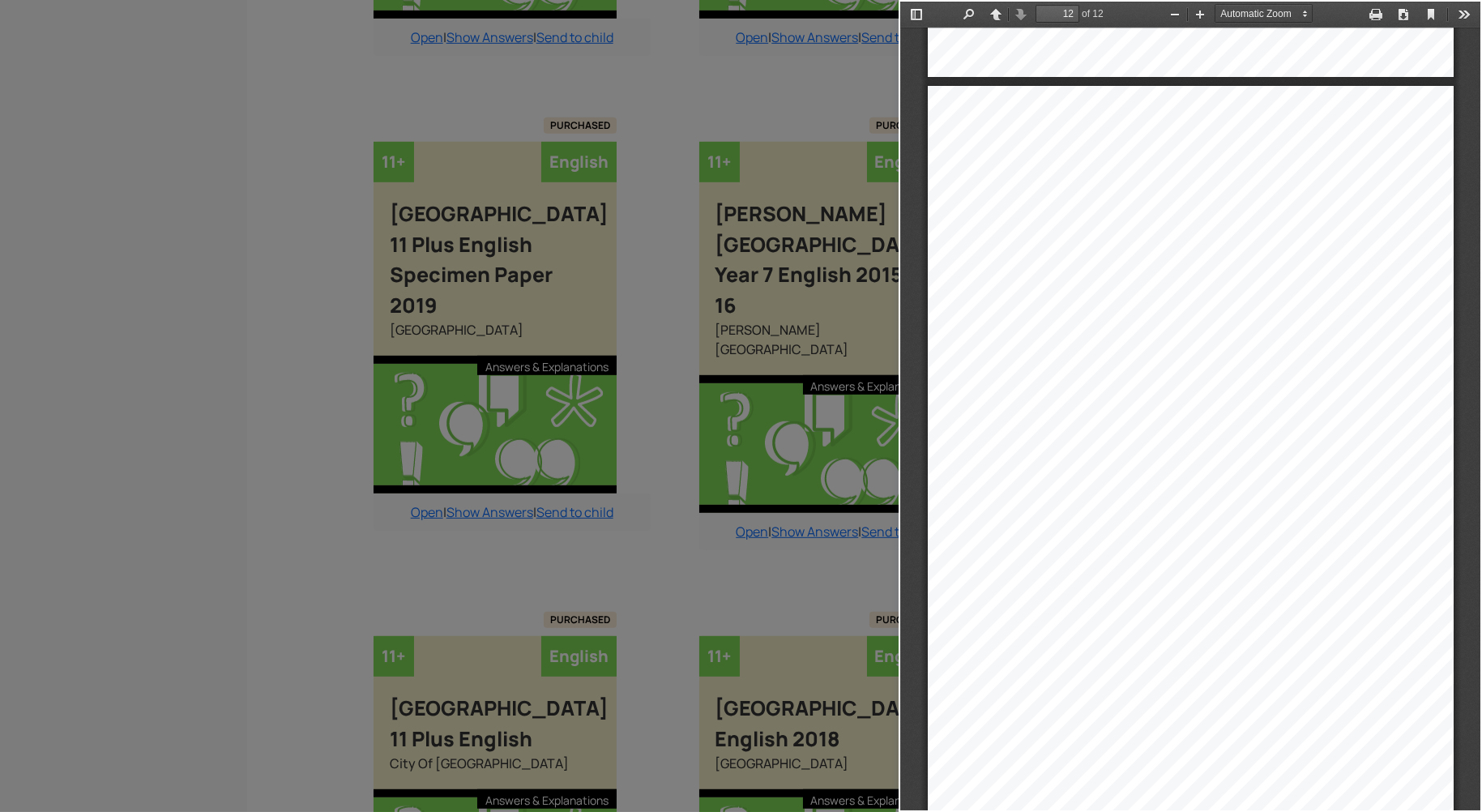
scroll to position [8231, 0]
click at [293, 448] on div at bounding box center [449, 406] width 899 height 812
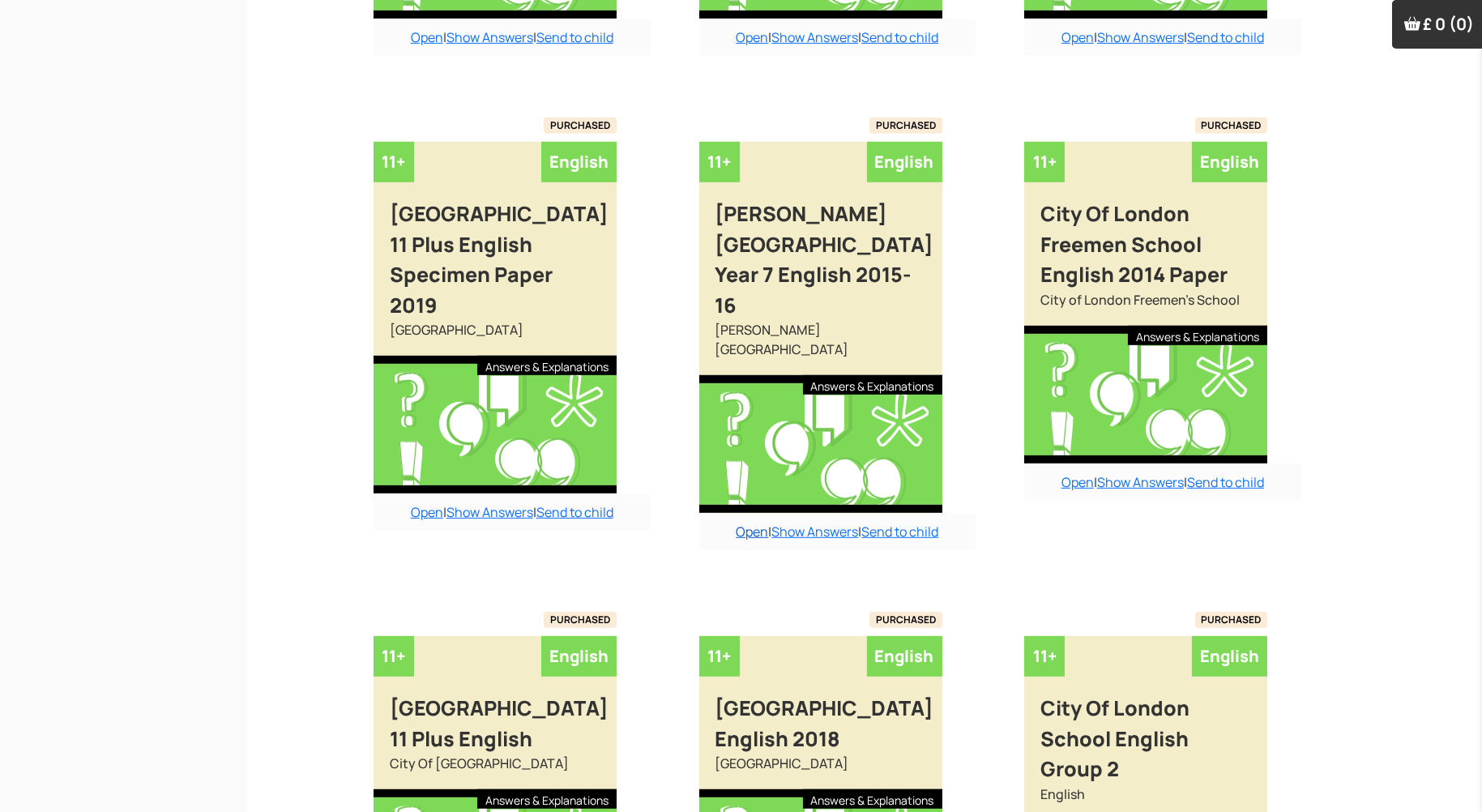
click at [745, 523] on link "Open" at bounding box center [751, 531] width 32 height 18
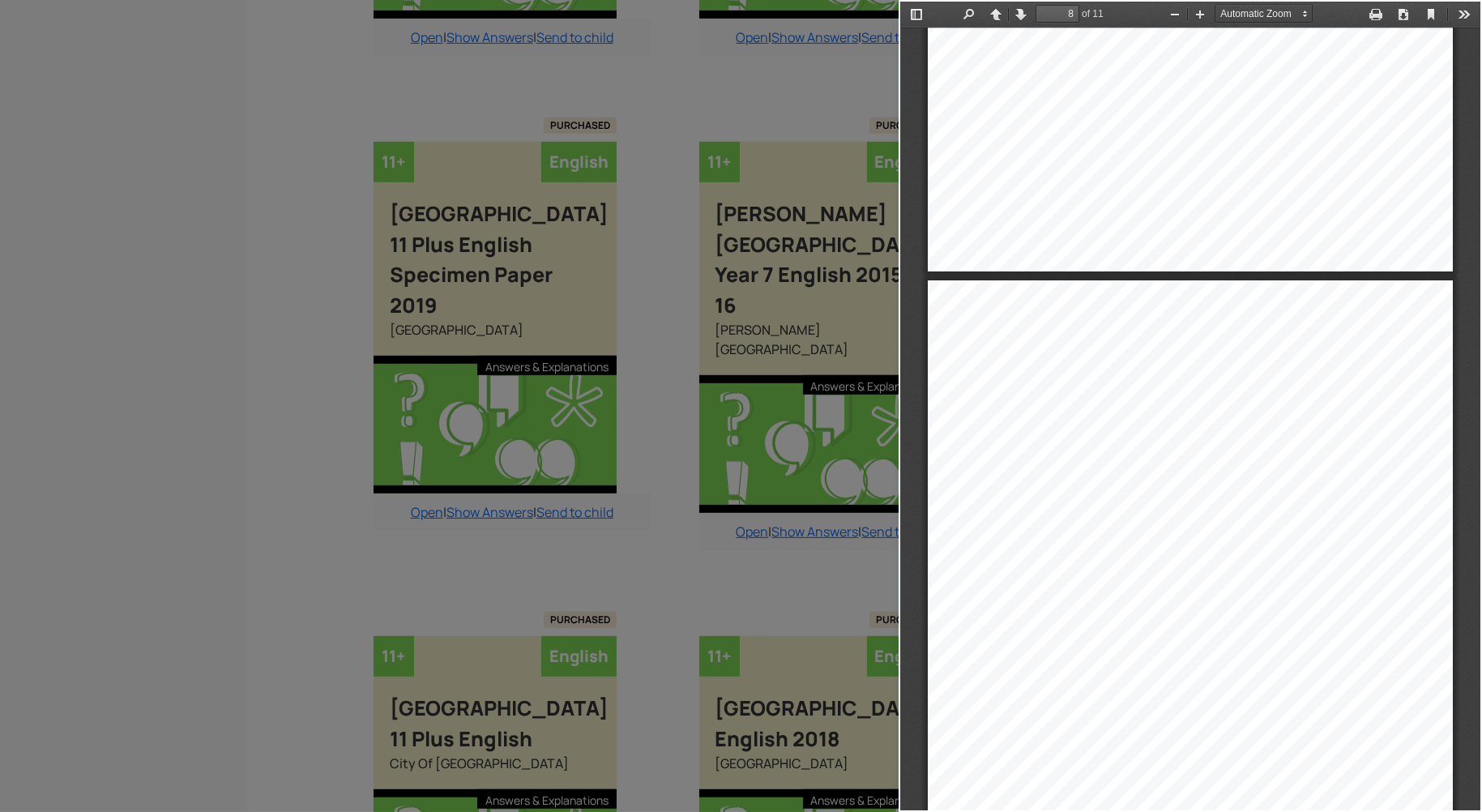
scroll to position [4575, 0]
click at [155, 599] on div at bounding box center [449, 406] width 899 height 812
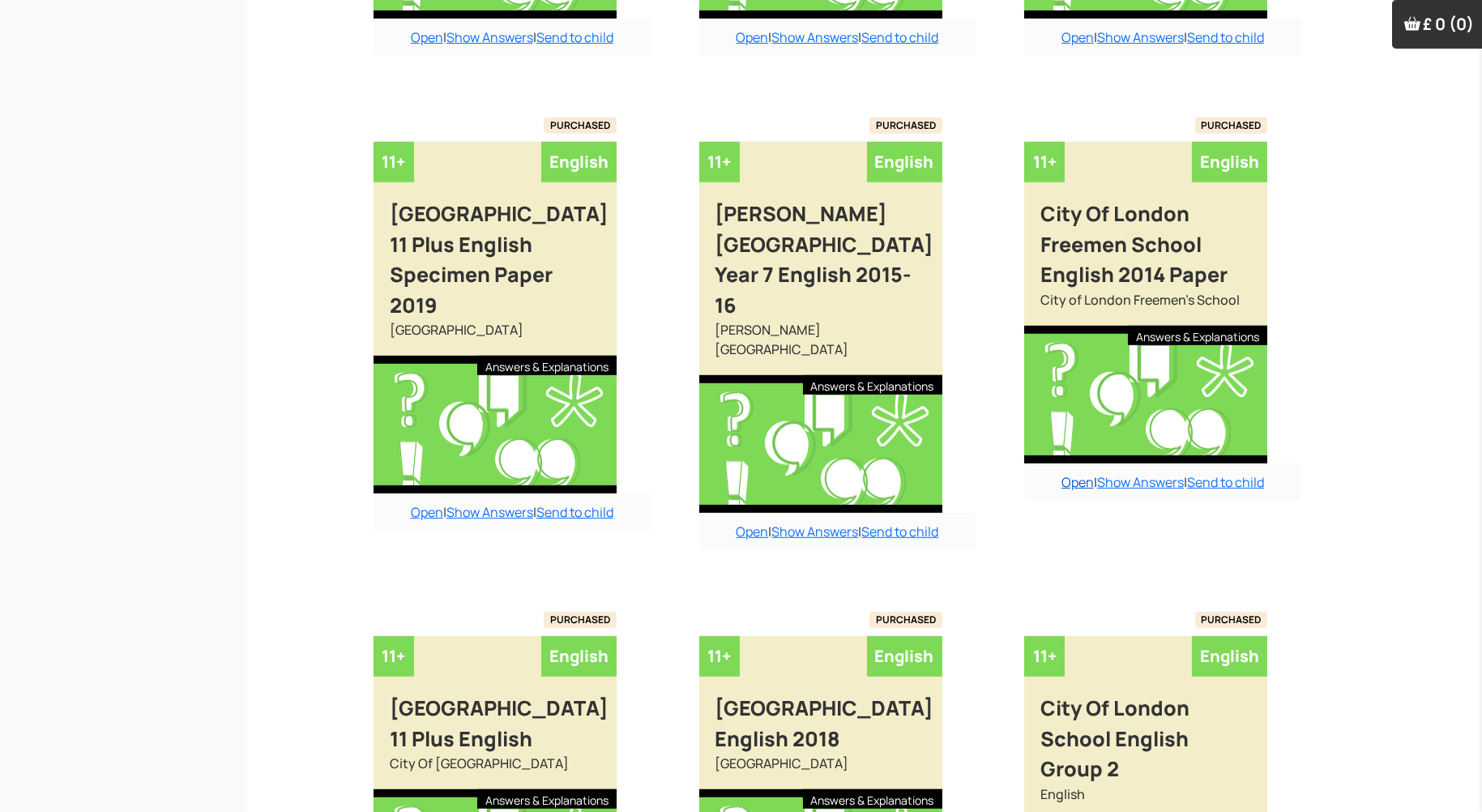
click at [1066, 481] on link "Open" at bounding box center [1077, 481] width 32 height 18
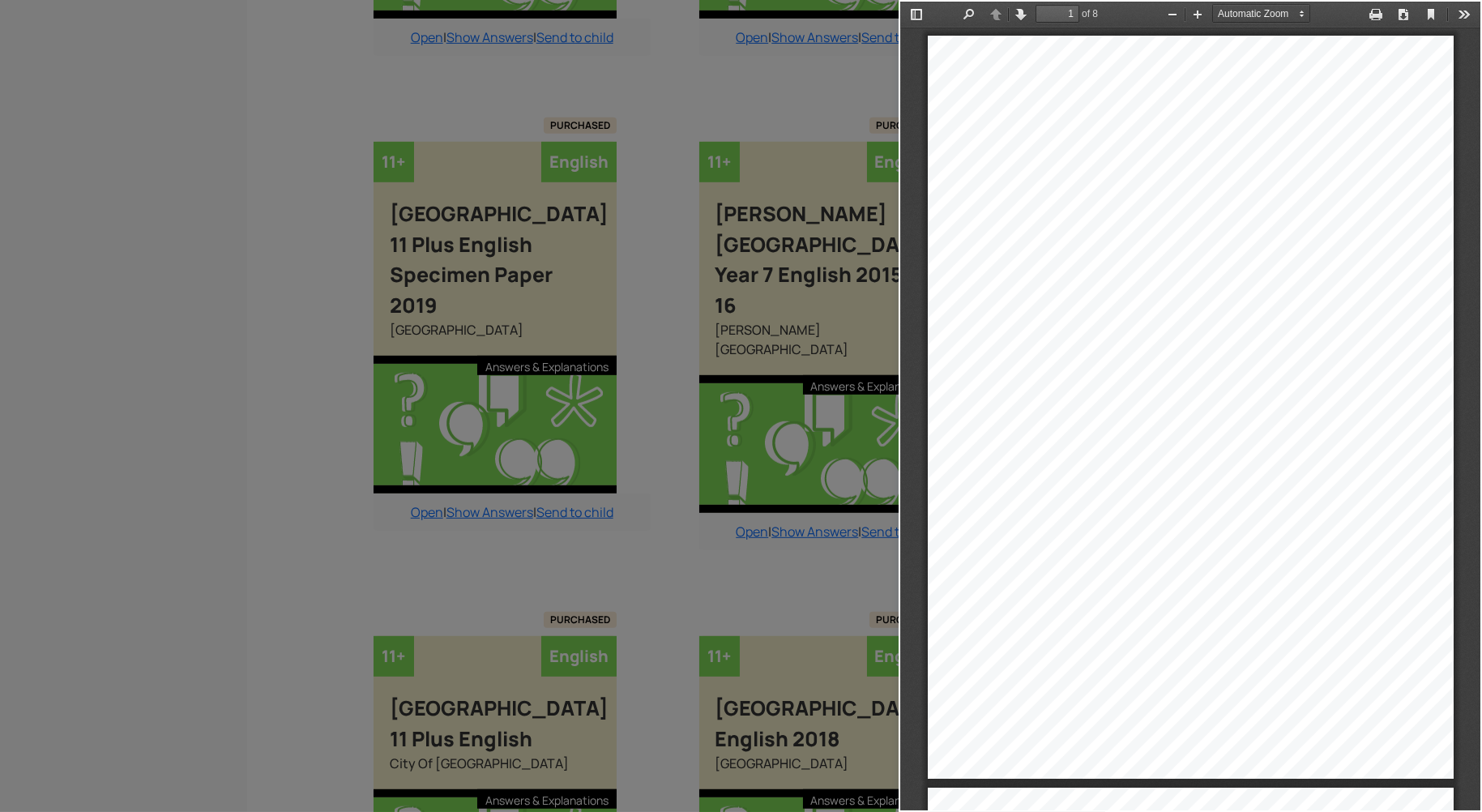
scroll to position [7, 0]
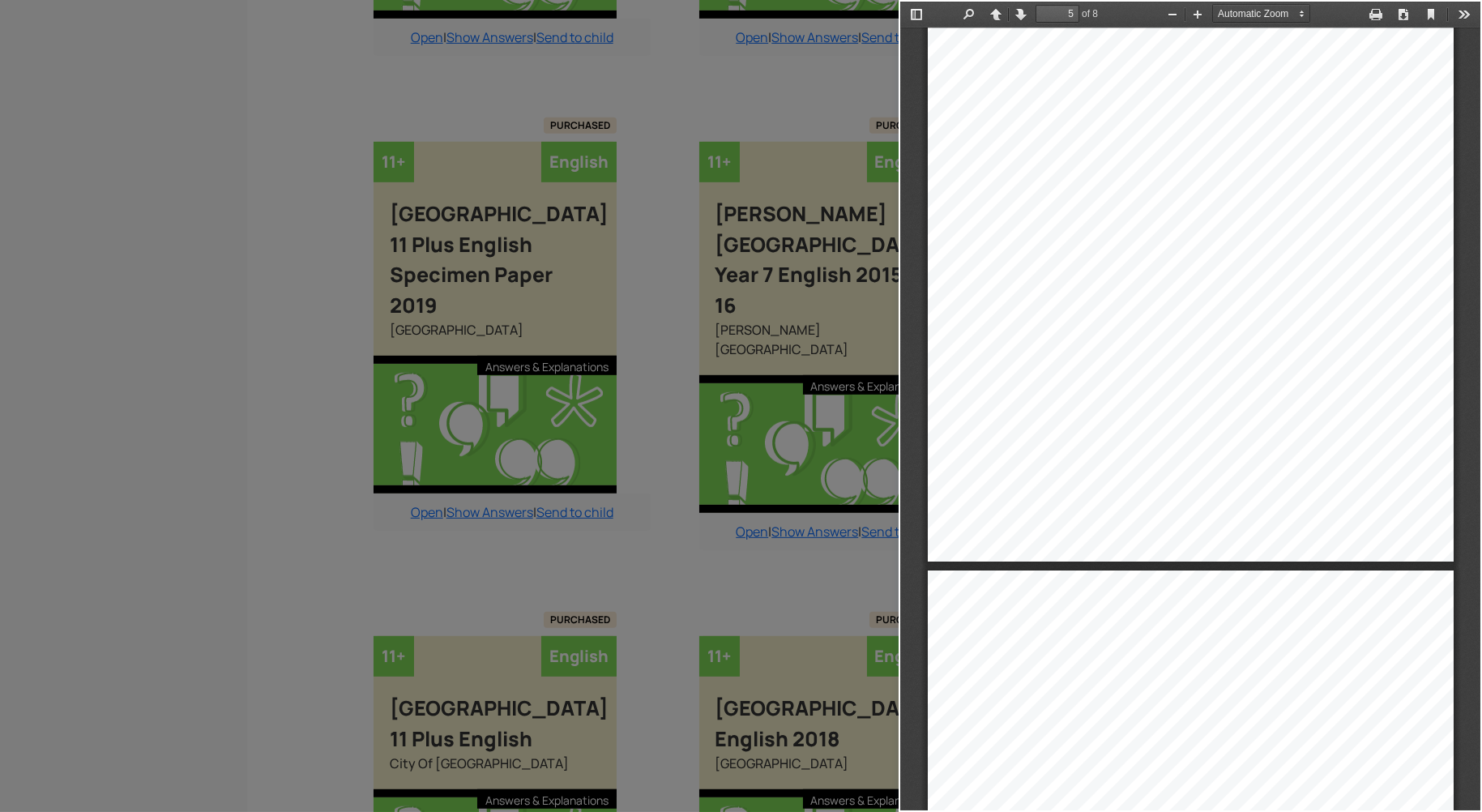
type input "6"
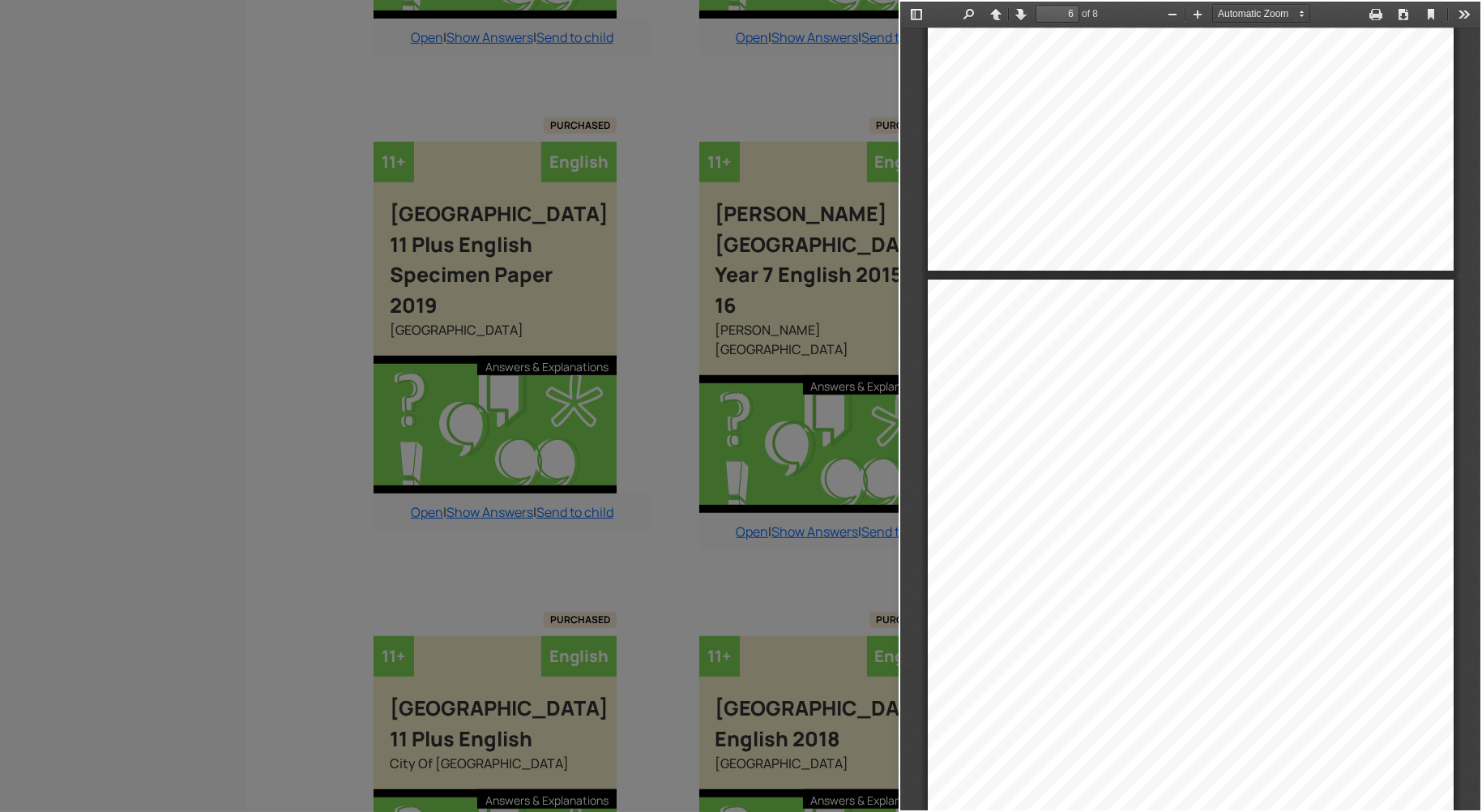
scroll to position [3543, 0]
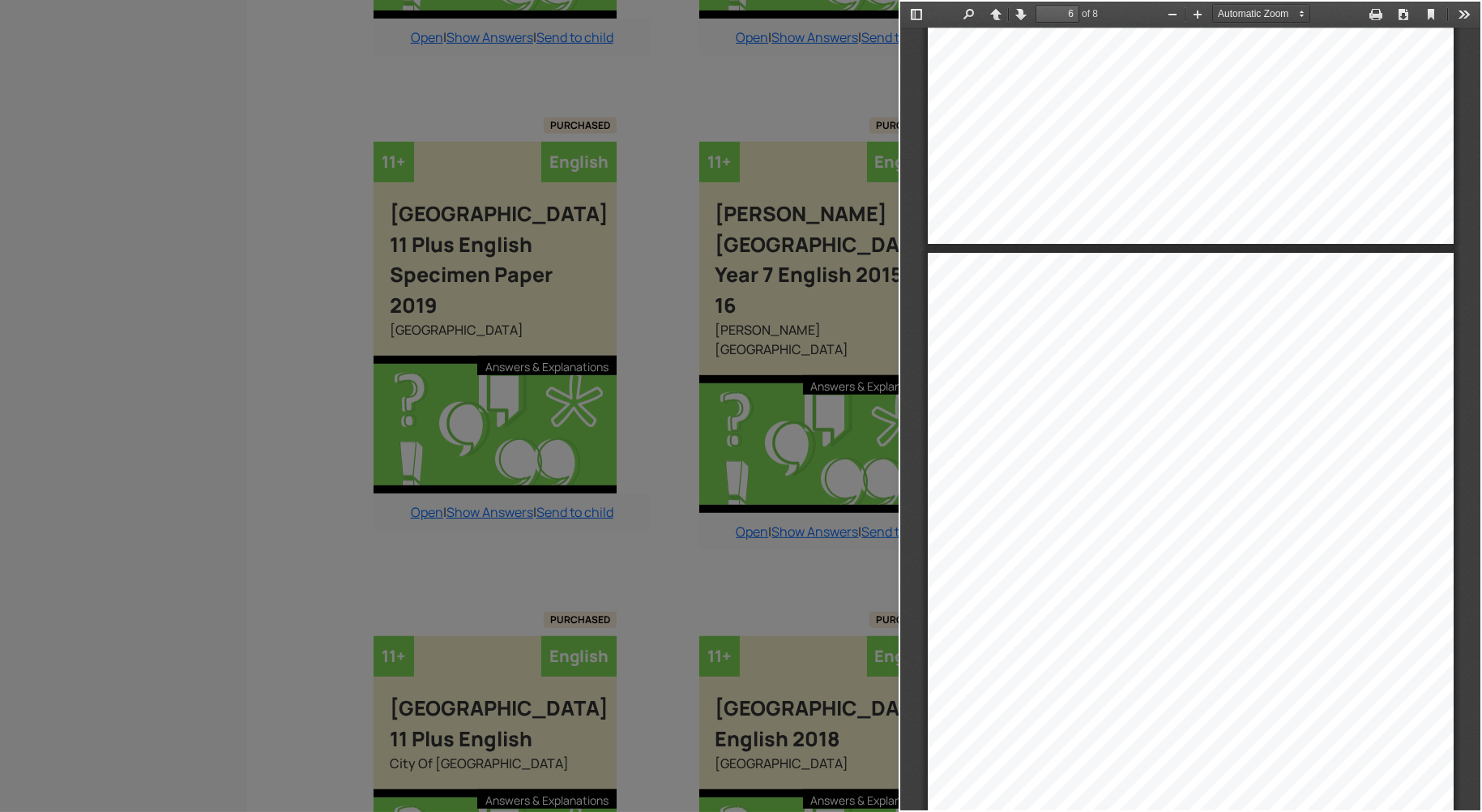
drag, startPoint x: 1012, startPoint y: 373, endPoint x: 1144, endPoint y: 375, distance: 132.0
click at [1093, 378] on div "SSH S1 014 ENG 1 1 ENT Section B Select and answer one of the following tasks :…" at bounding box center [1189, 624] width 526 height 743
drag, startPoint x: 1176, startPoint y: 373, endPoint x: 1013, endPoint y: 375, distance: 163.0
click at [1022, 379] on div "Write a newspaper story about a murder." at bounding box center [1108, 383] width 172 height 10
copy div "Write a newspaper story about a murde"
